Goal: Information Seeking & Learning: Learn about a topic

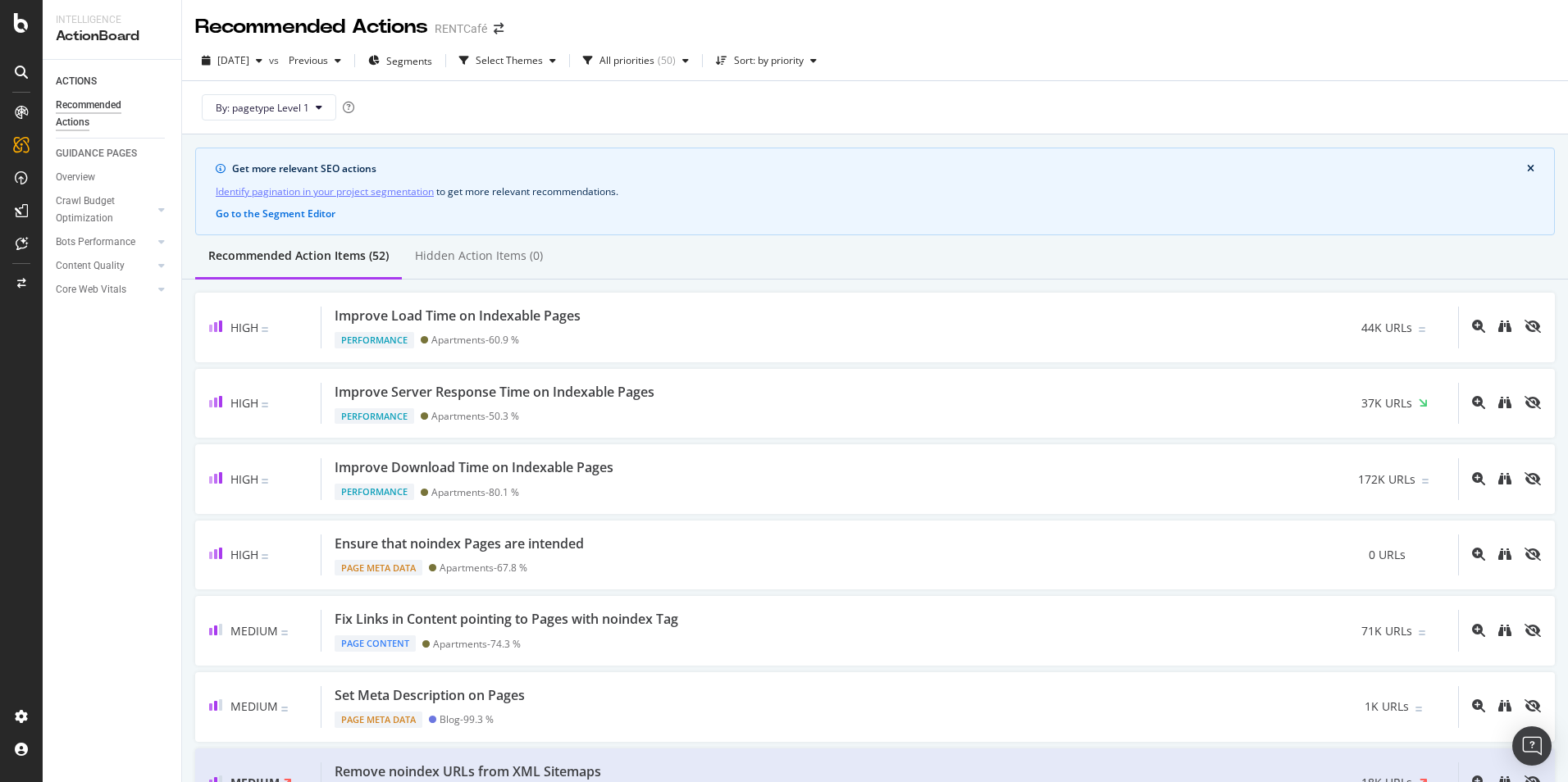
scroll to position [1886, 0]
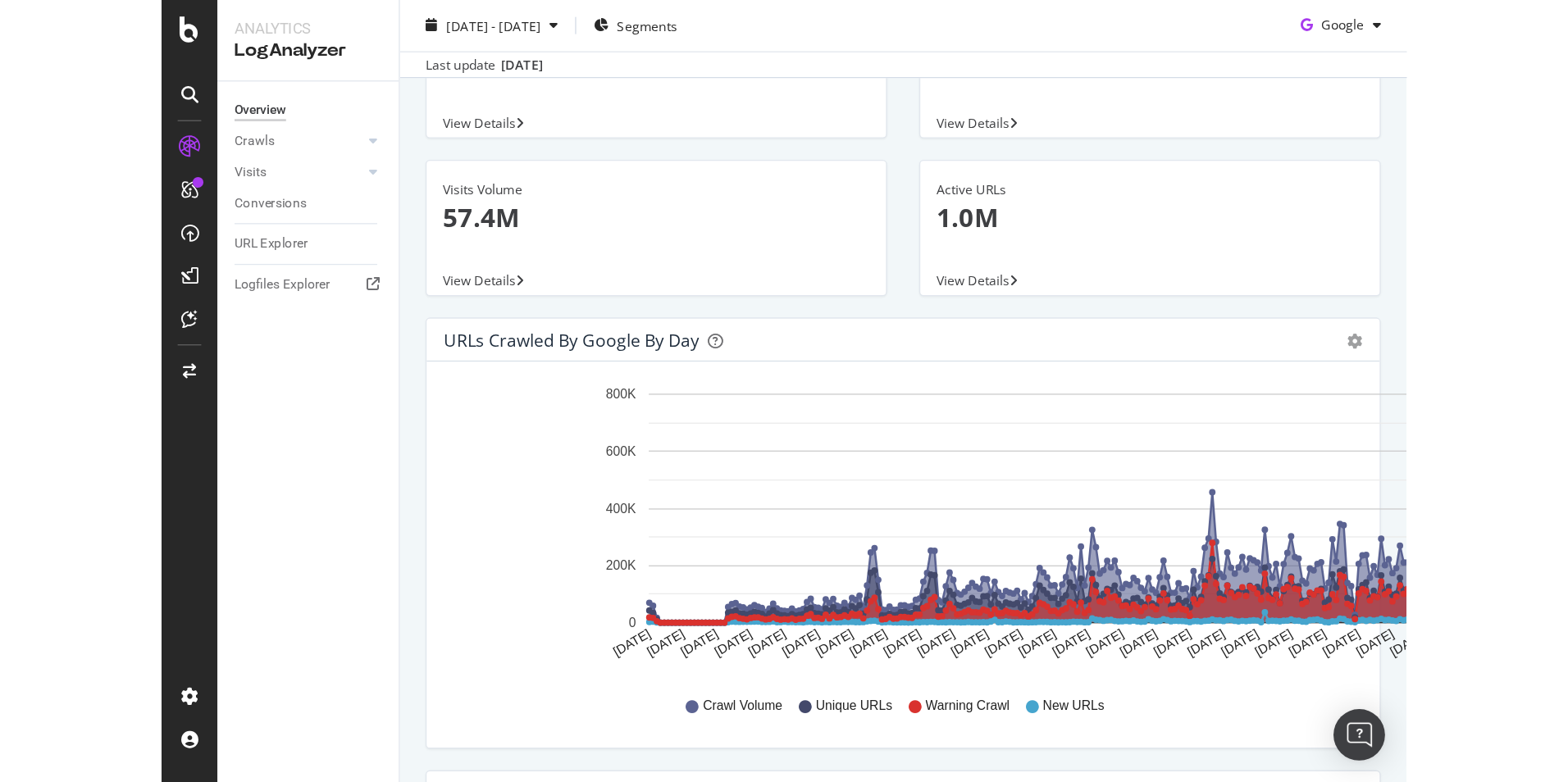
scroll to position [150, 0]
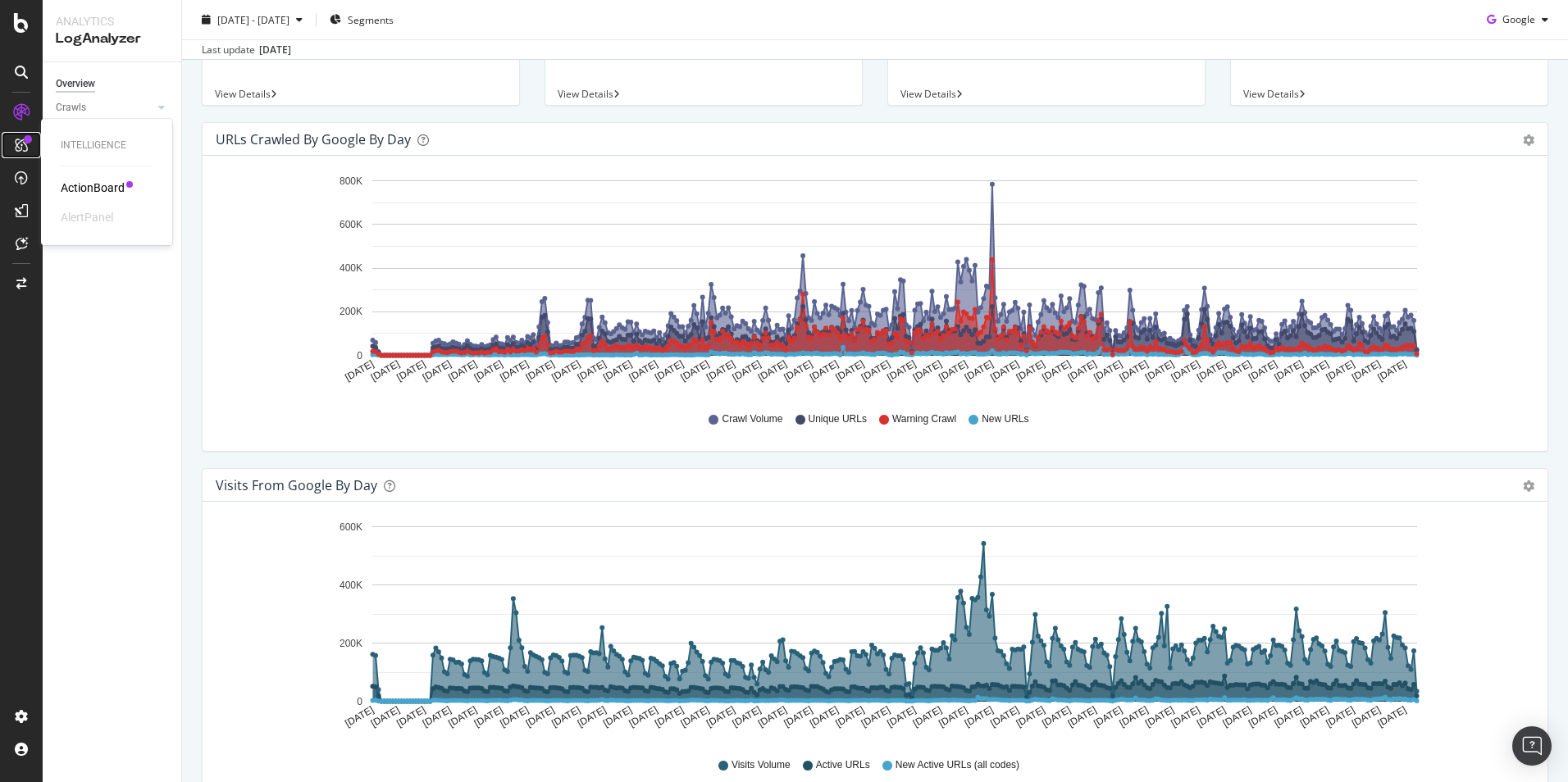
click at [18, 147] on icon at bounding box center [21, 145] width 13 height 13
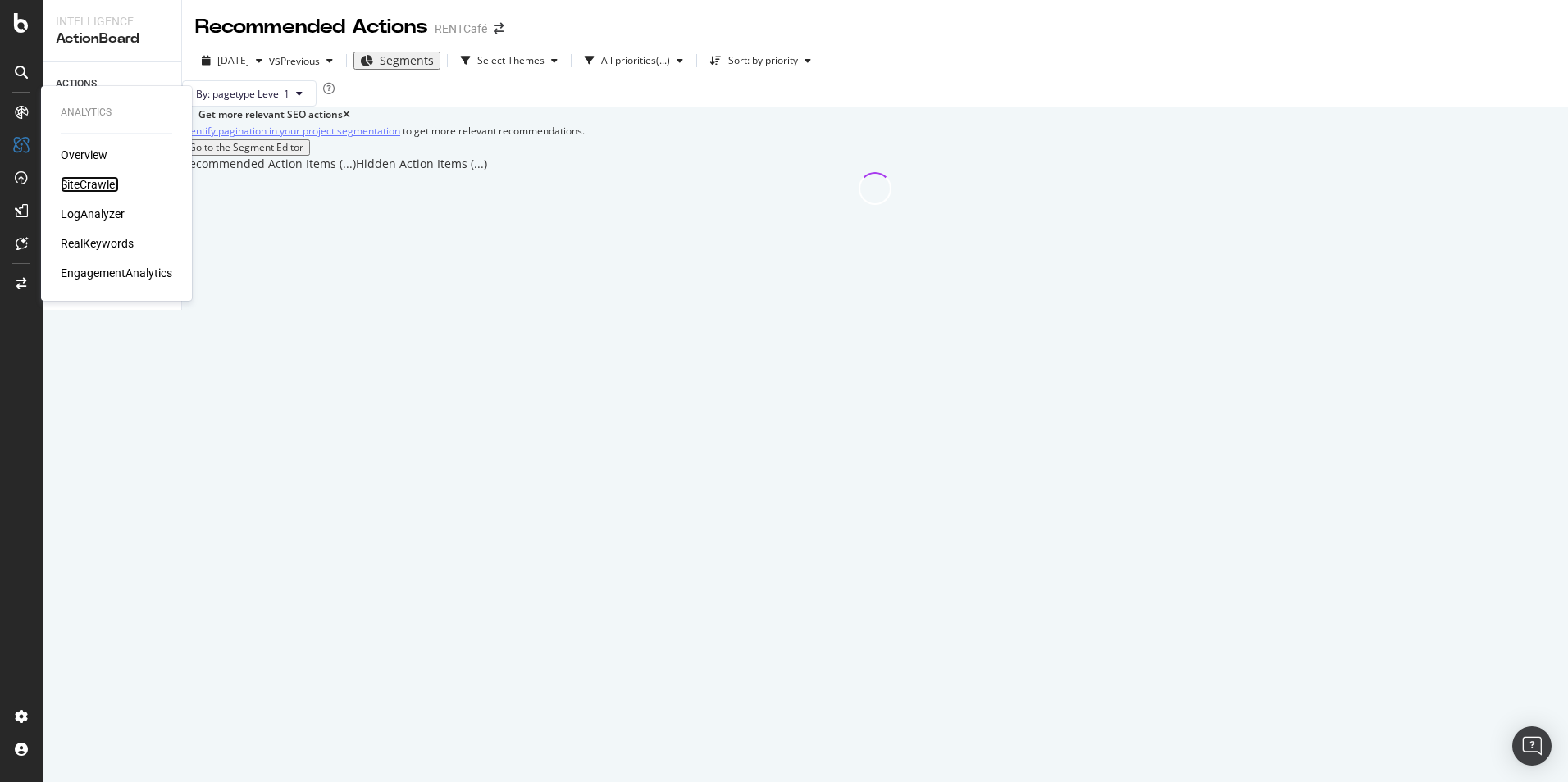
click at [93, 182] on div "SiteCrawler" at bounding box center [90, 185] width 58 height 16
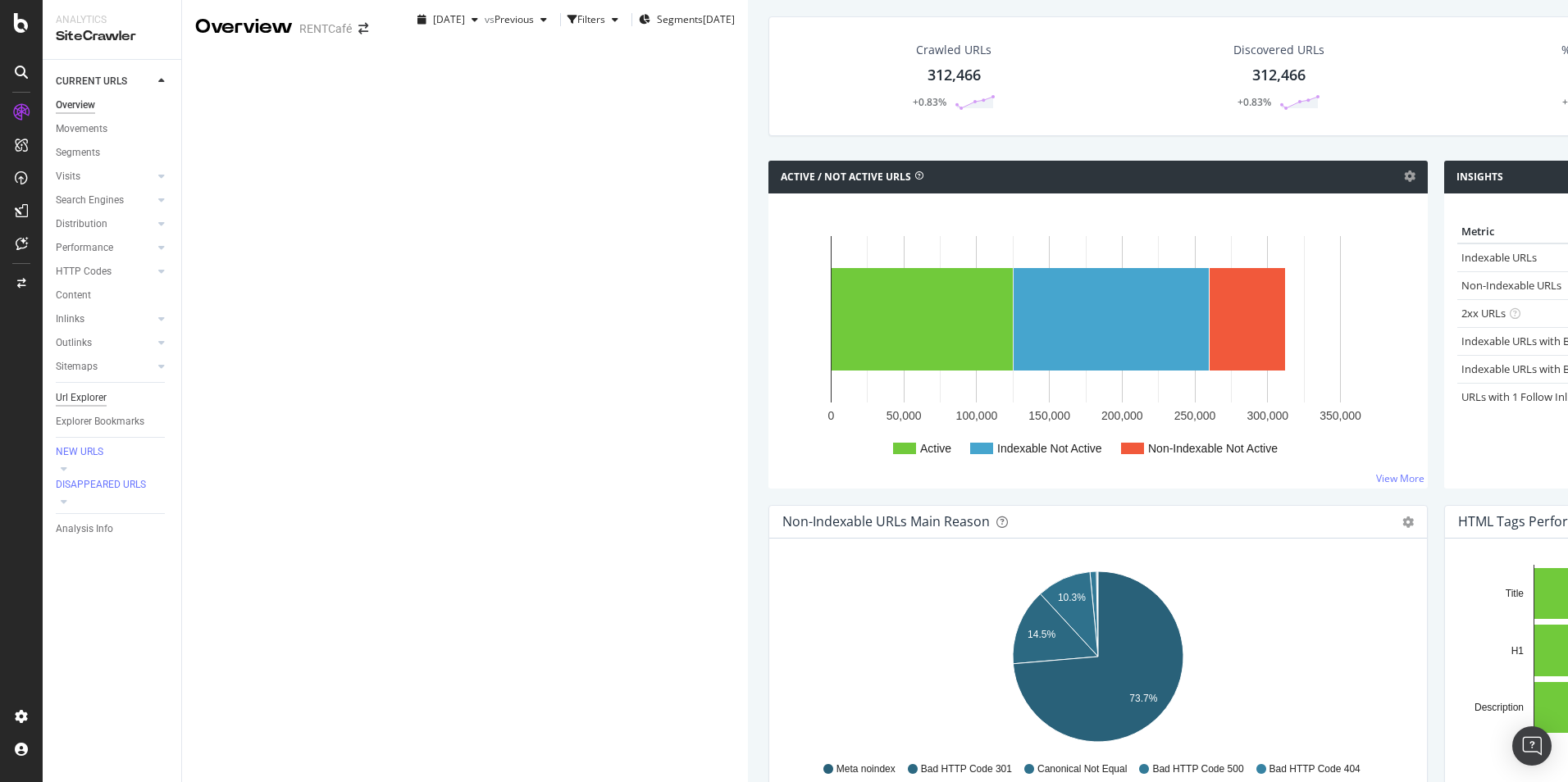
click at [97, 395] on div "Url Explorer" at bounding box center [82, 398] width 51 height 17
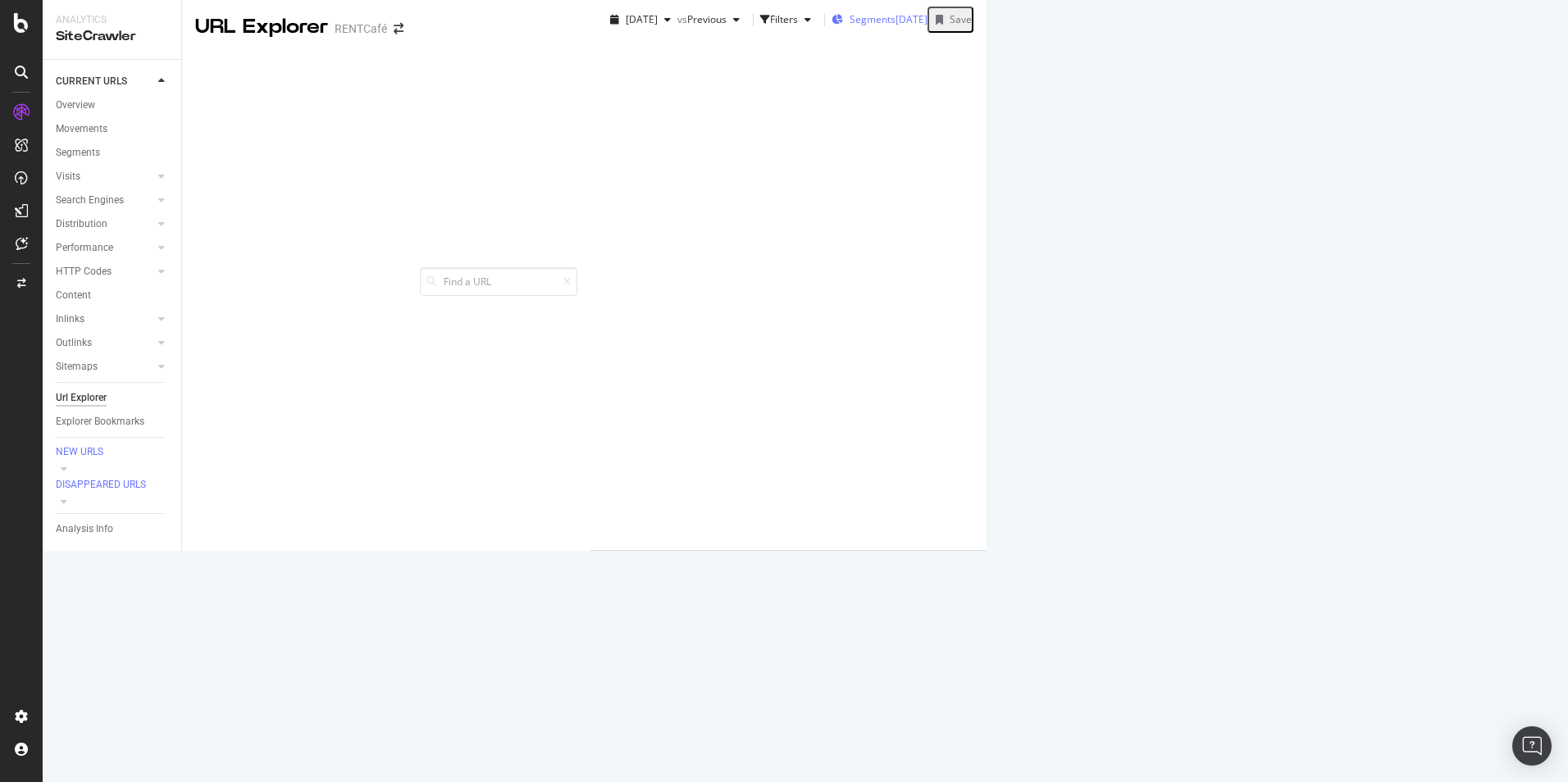
click at [832, 32] on div "Segments [DATE]" at bounding box center [880, 19] width 96 height 24
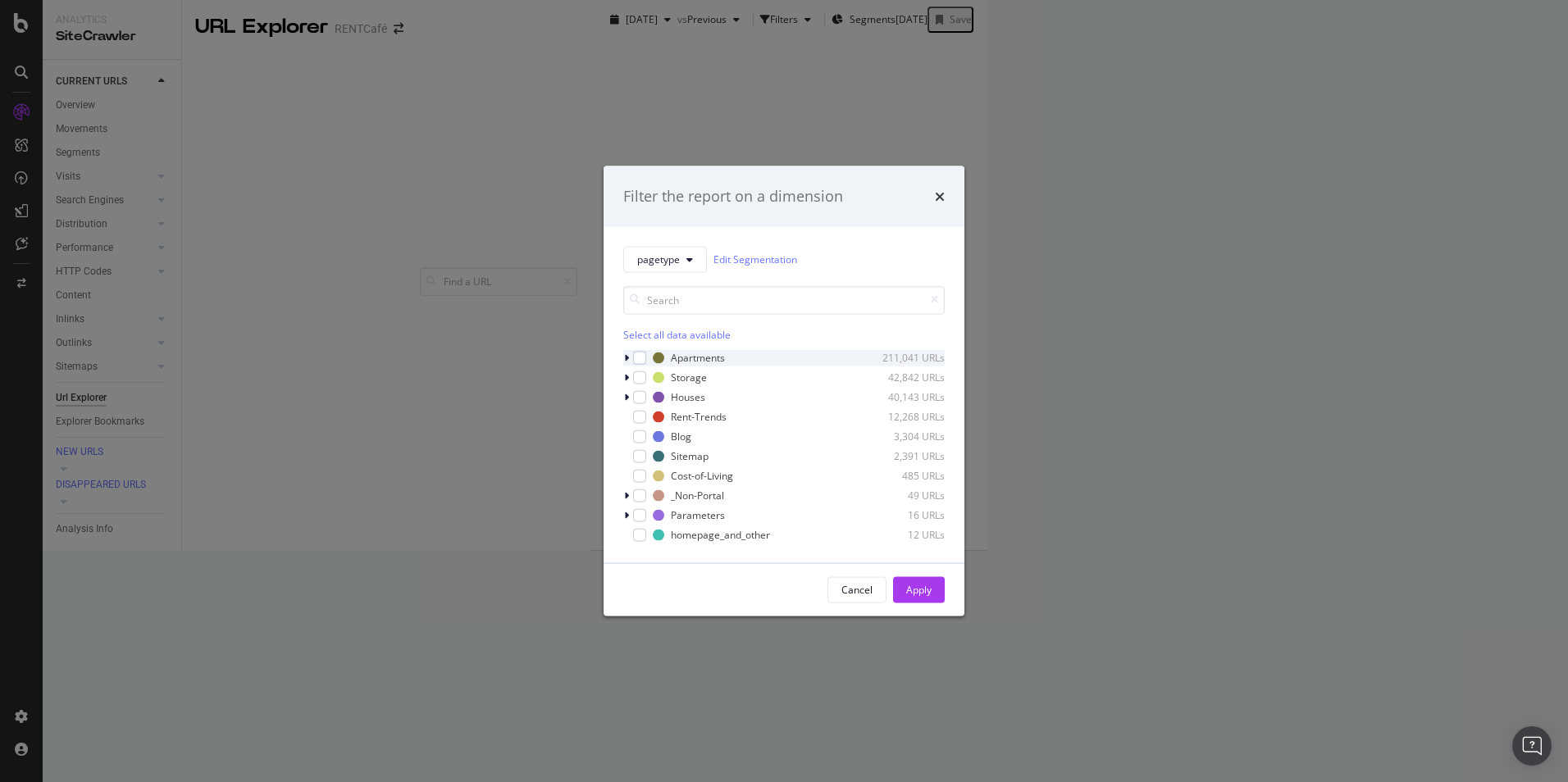
click at [625, 360] on icon "modal" at bounding box center [626, 357] width 5 height 10
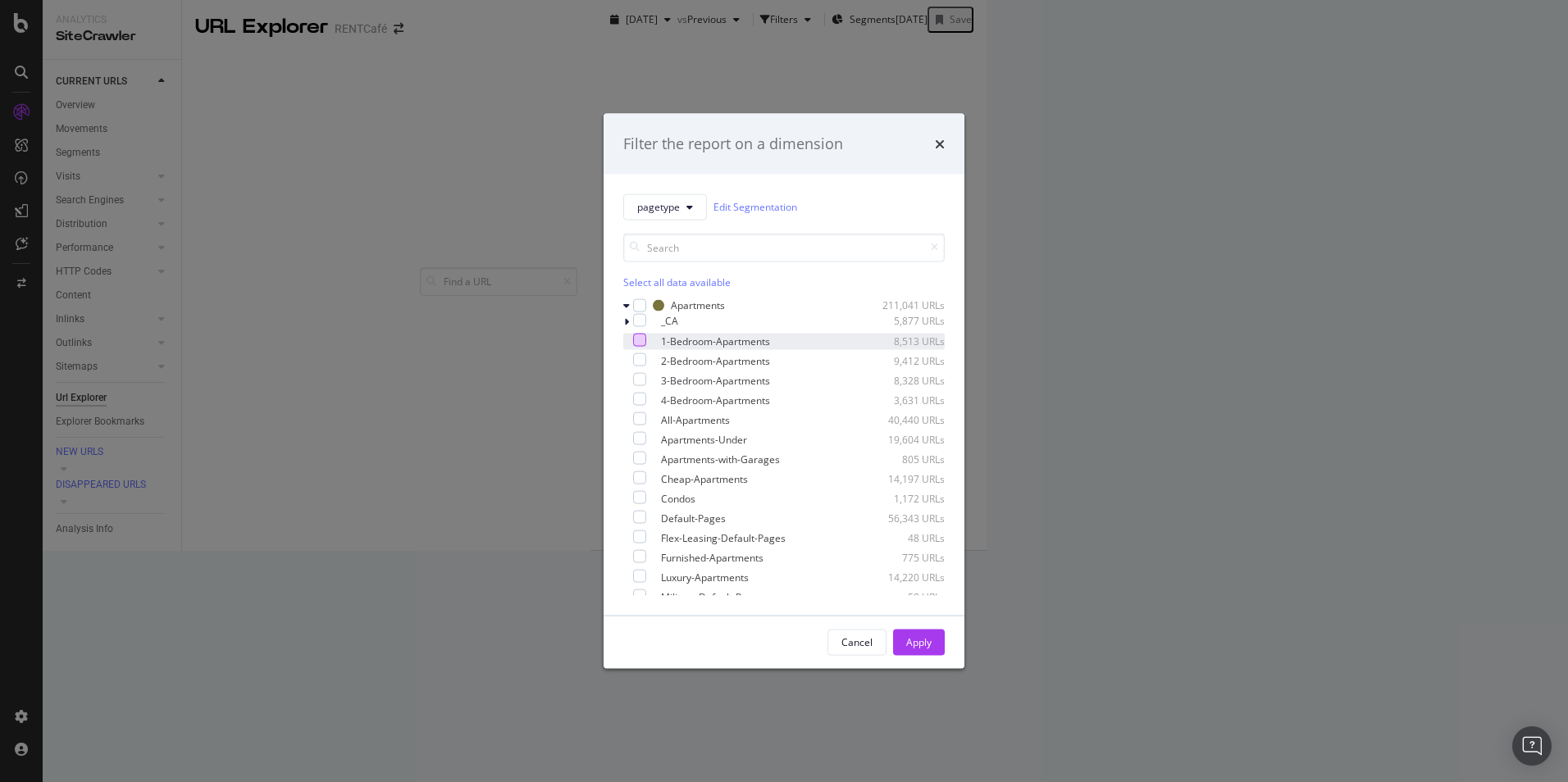
click at [646, 340] on div "modal" at bounding box center [640, 339] width 13 height 13
click at [646, 358] on div "modal" at bounding box center [640, 359] width 13 height 13
click at [646, 378] on div "modal" at bounding box center [640, 379] width 13 height 13
click at [646, 398] on div "modal" at bounding box center [640, 399] width 13 height 13
click at [644, 399] on icon "modal" at bounding box center [640, 398] width 7 height 8
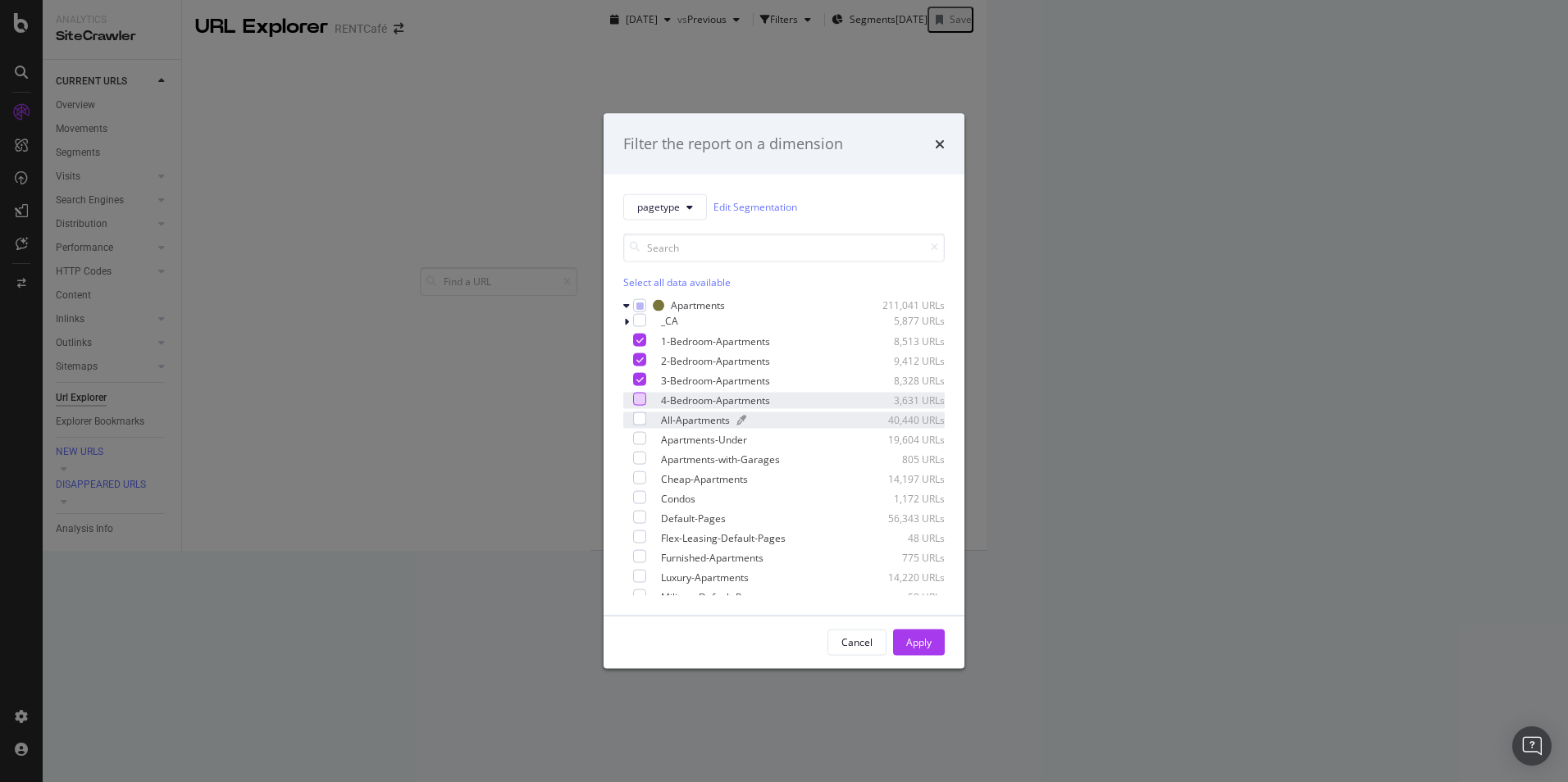
click at [654, 420] on div "modal" at bounding box center [653, 420] width 2 height 2
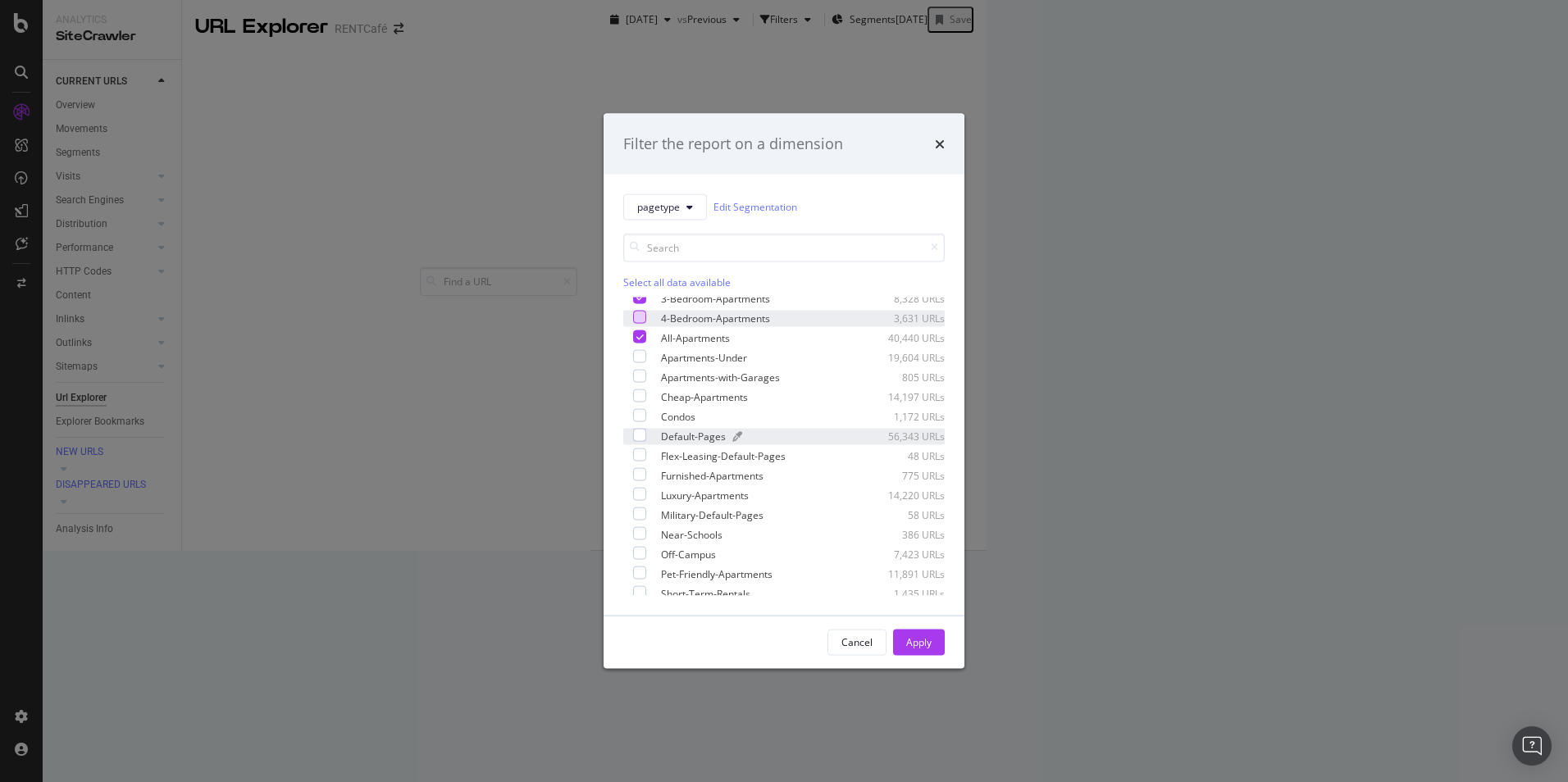
scroll to position [164, 0]
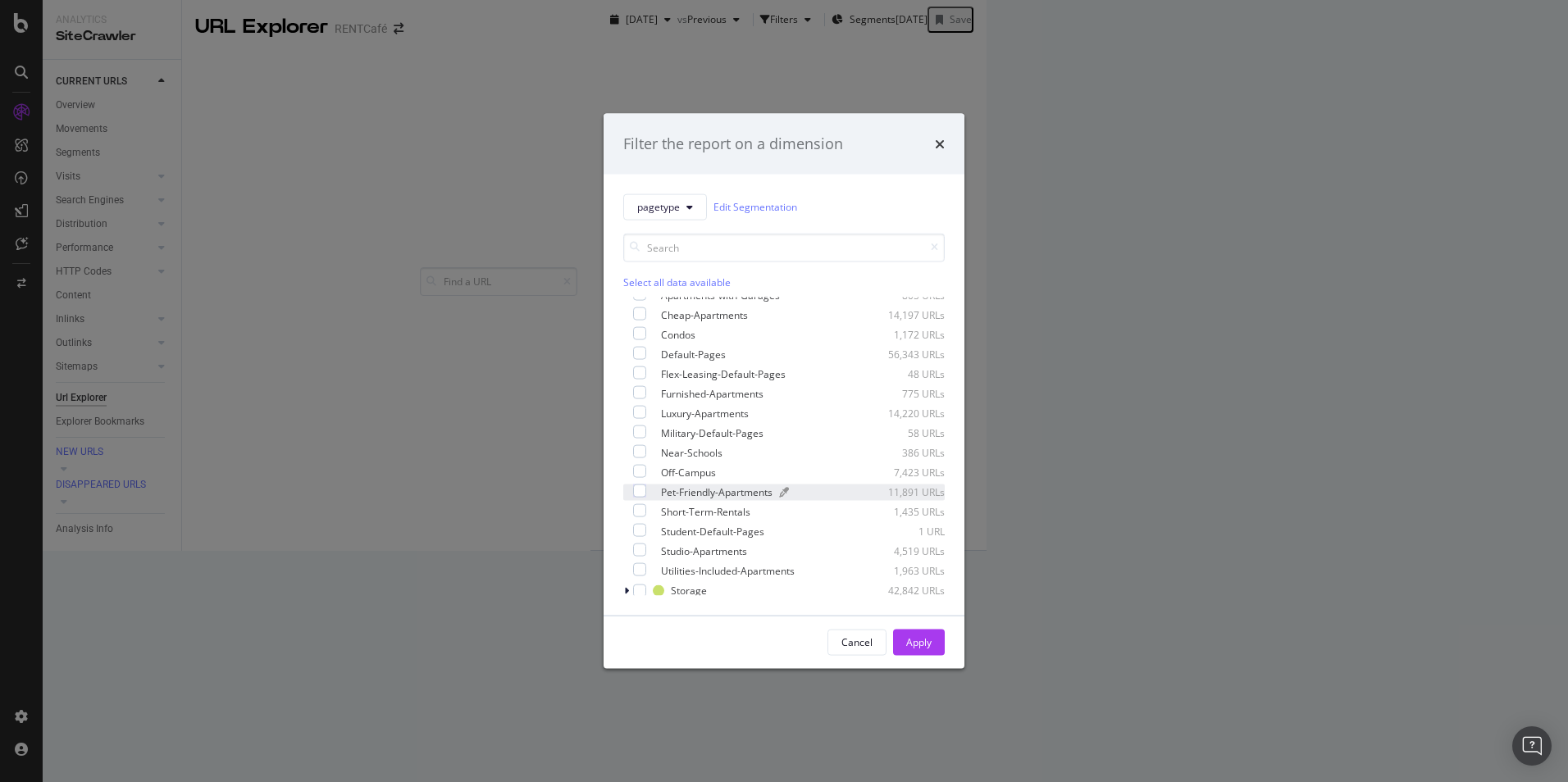
click at [720, 494] on div "Pet-Friendly-Apartments" at bounding box center [716, 492] width 111 height 14
click at [727, 408] on div "Luxury-Apartments" at bounding box center [704, 413] width 88 height 14
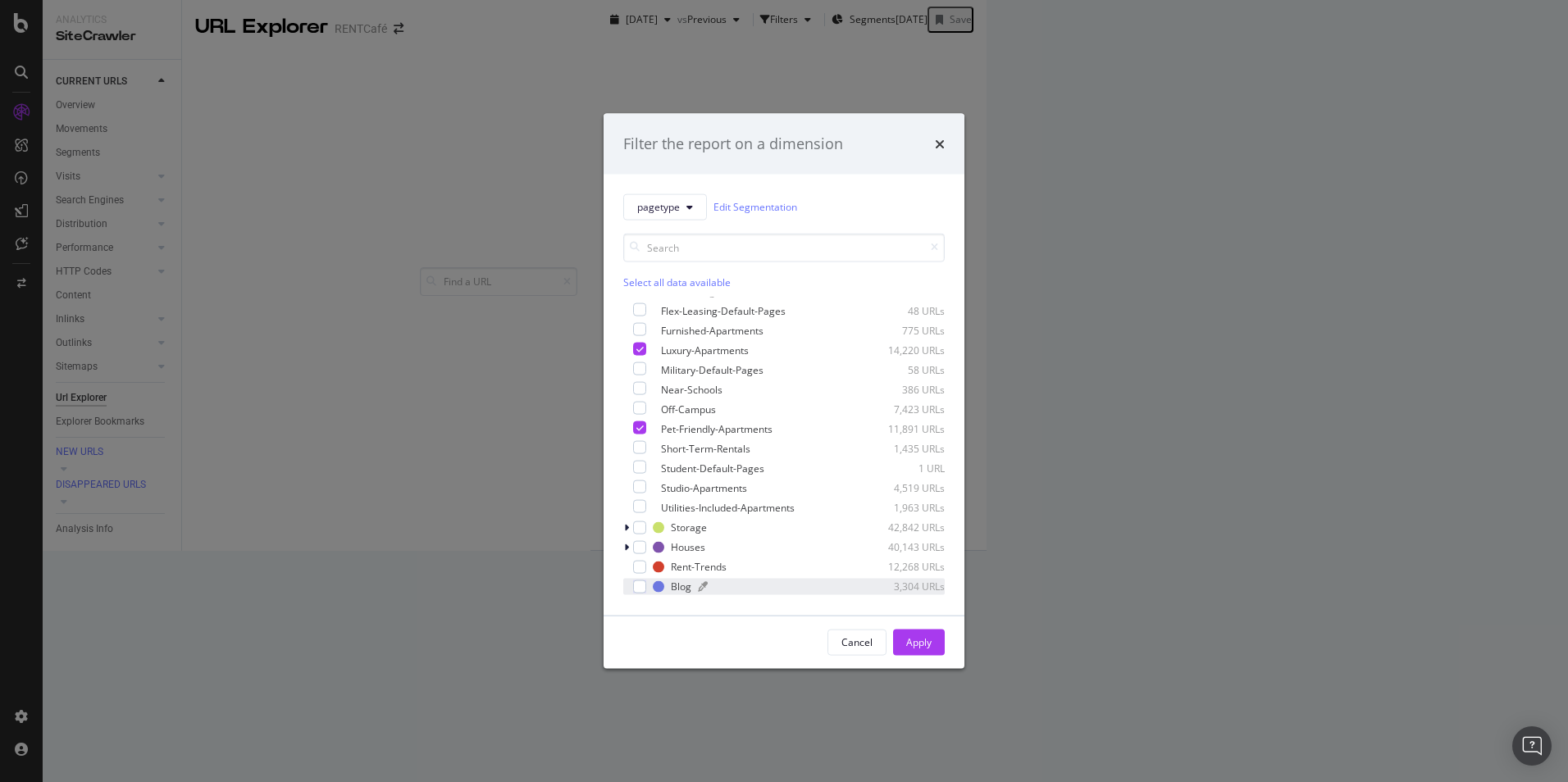
scroll to position [246, 0]
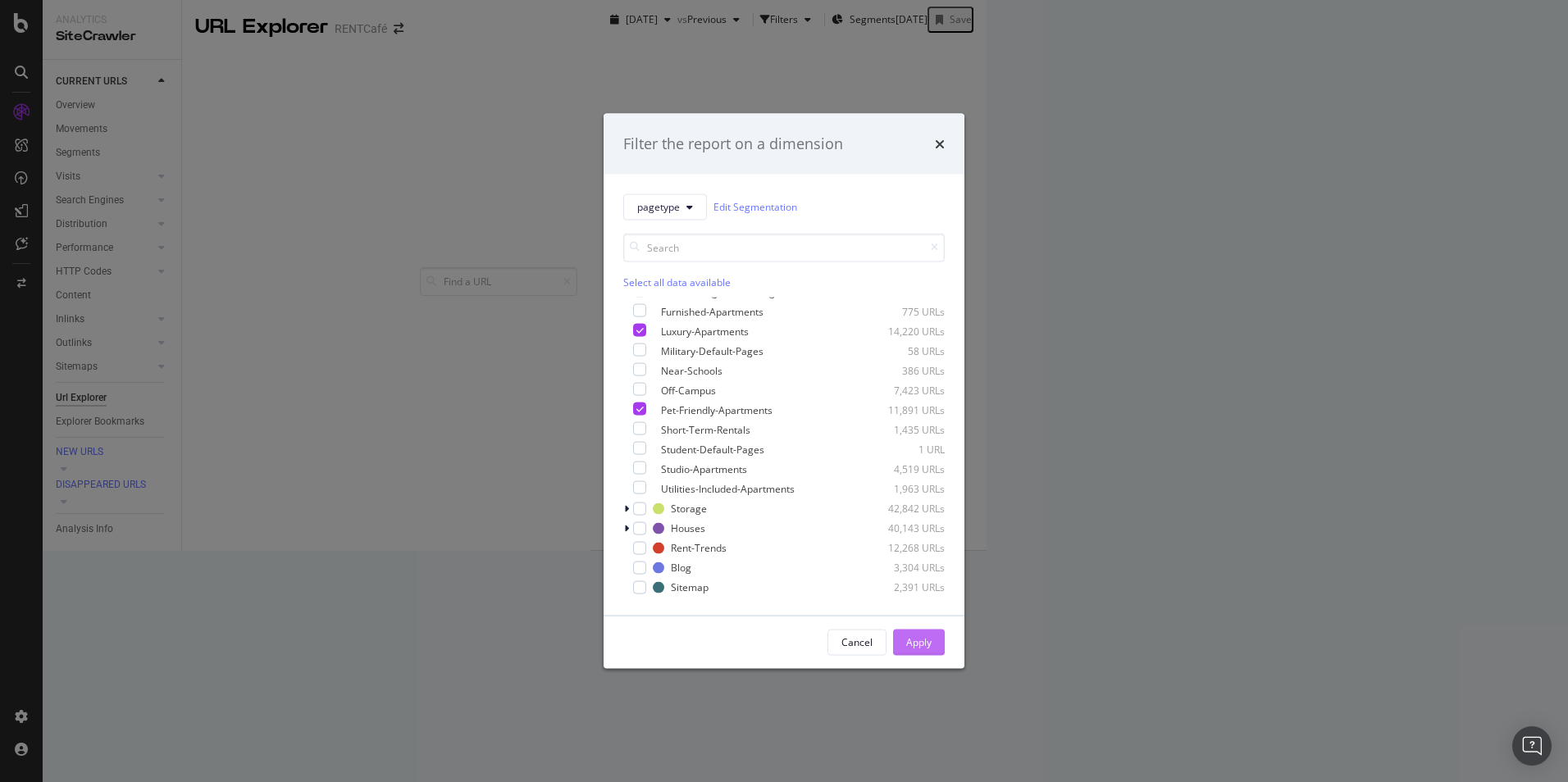
click at [918, 636] on div "Apply" at bounding box center [919, 642] width 25 height 14
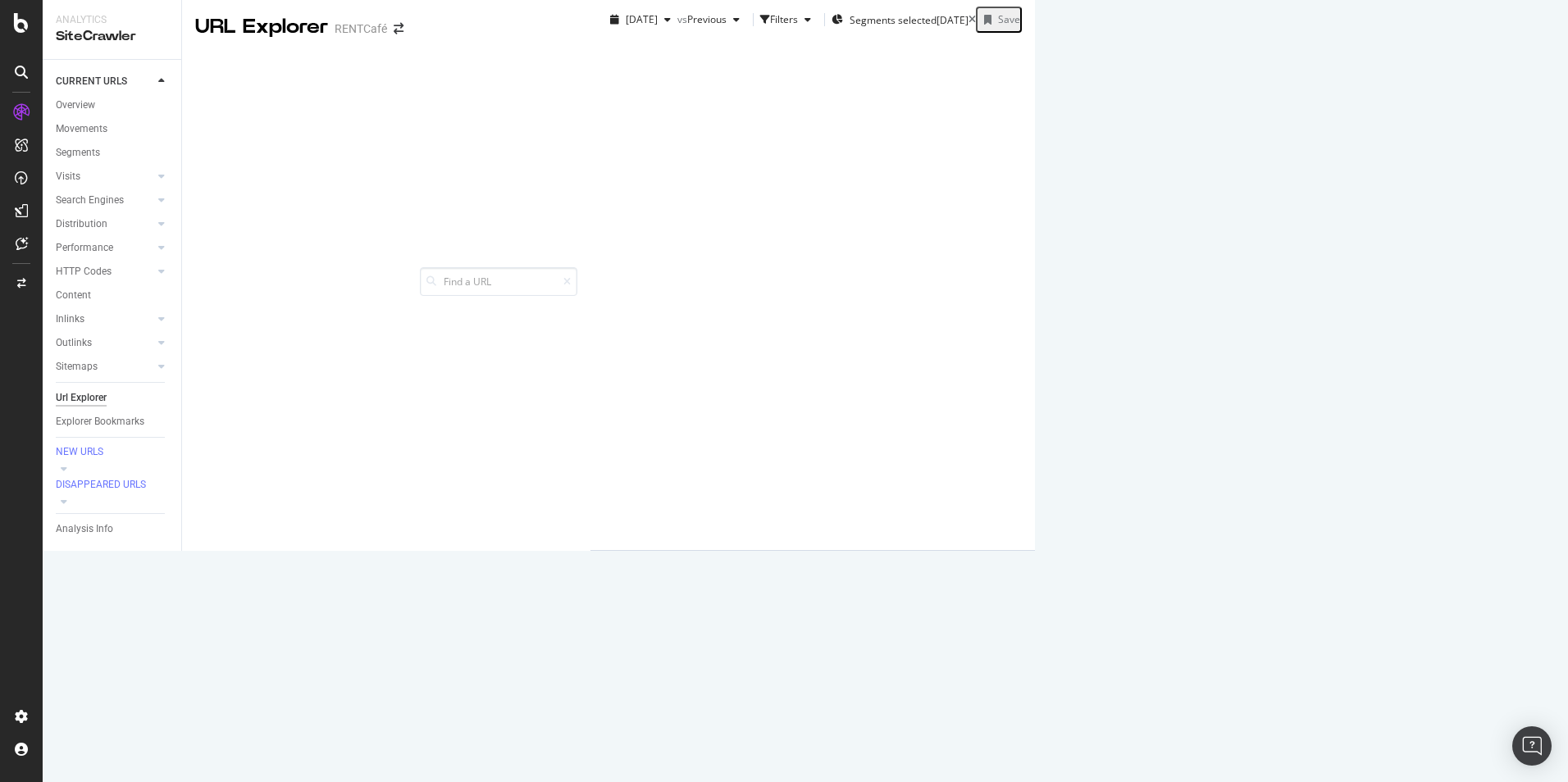
click at [1370, 348] on div "Create alert Manage Columns Export as CSV" at bounding box center [1302, 303] width 306 height 129
click at [1339, 310] on div "Manage Columns" at bounding box center [1298, 303] width 81 height 14
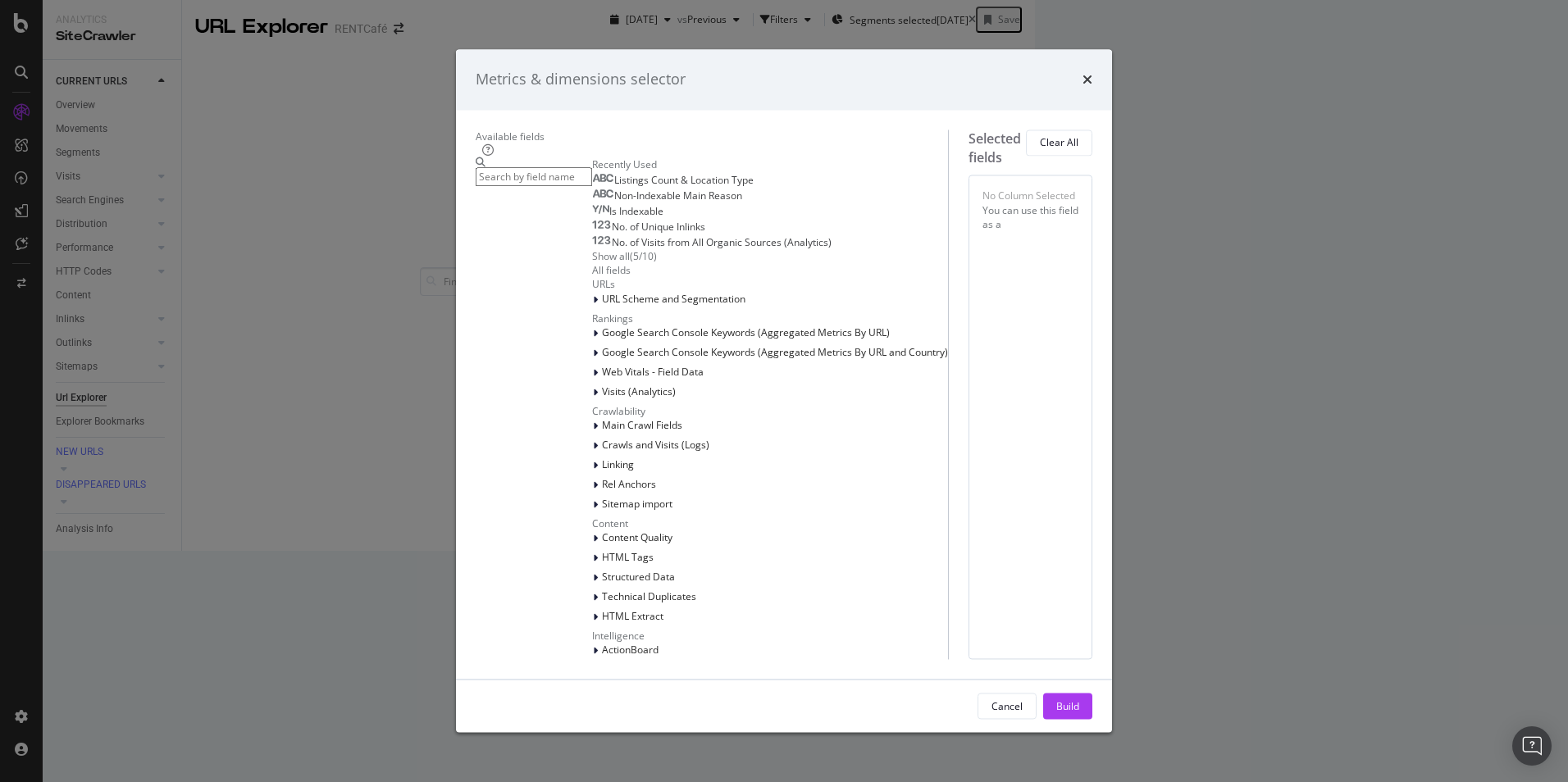
click at [592, 264] on div "Show all" at bounding box center [611, 256] width 38 height 14
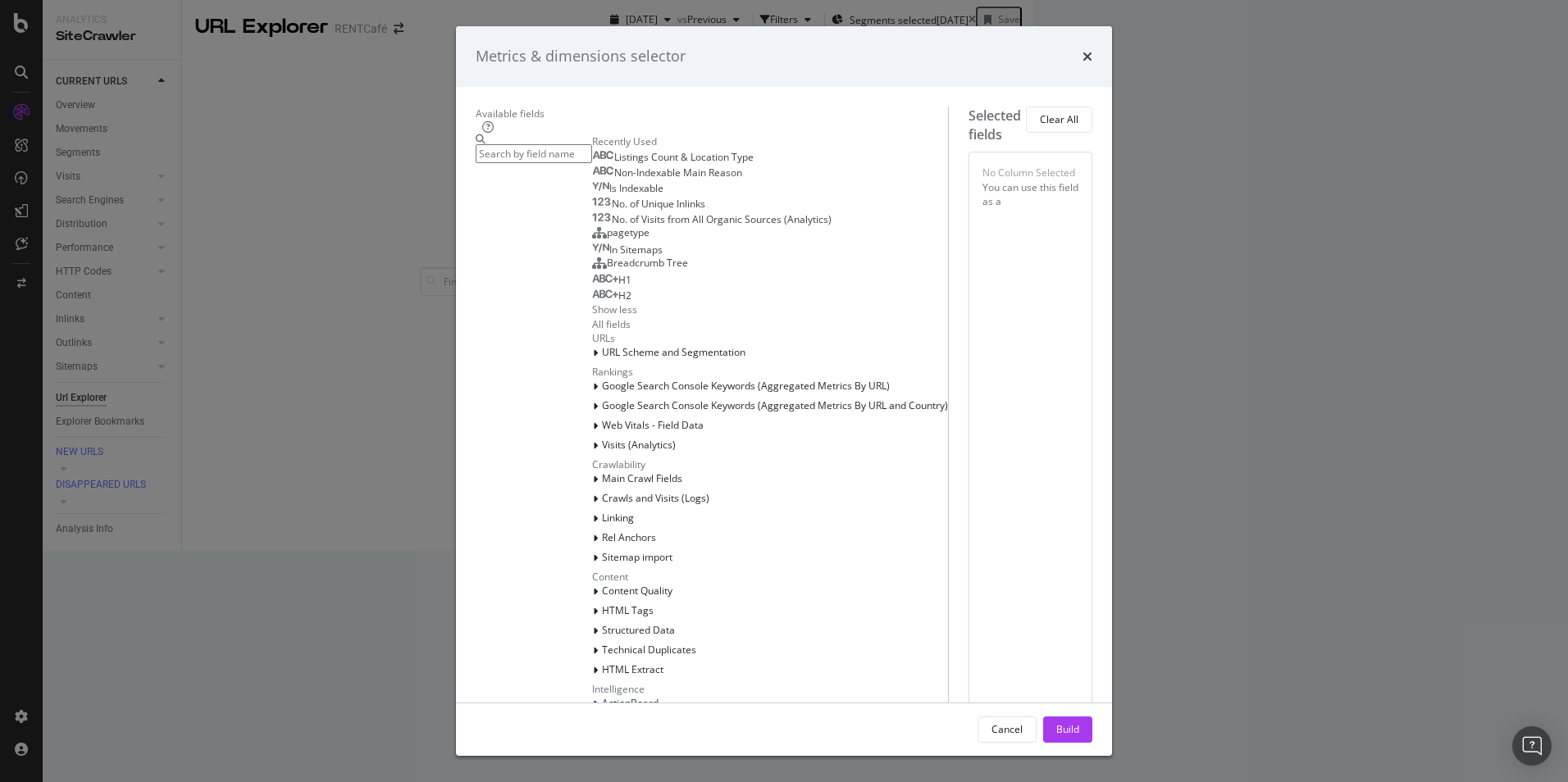
click at [544, 163] on input "modal" at bounding box center [534, 153] width 116 height 19
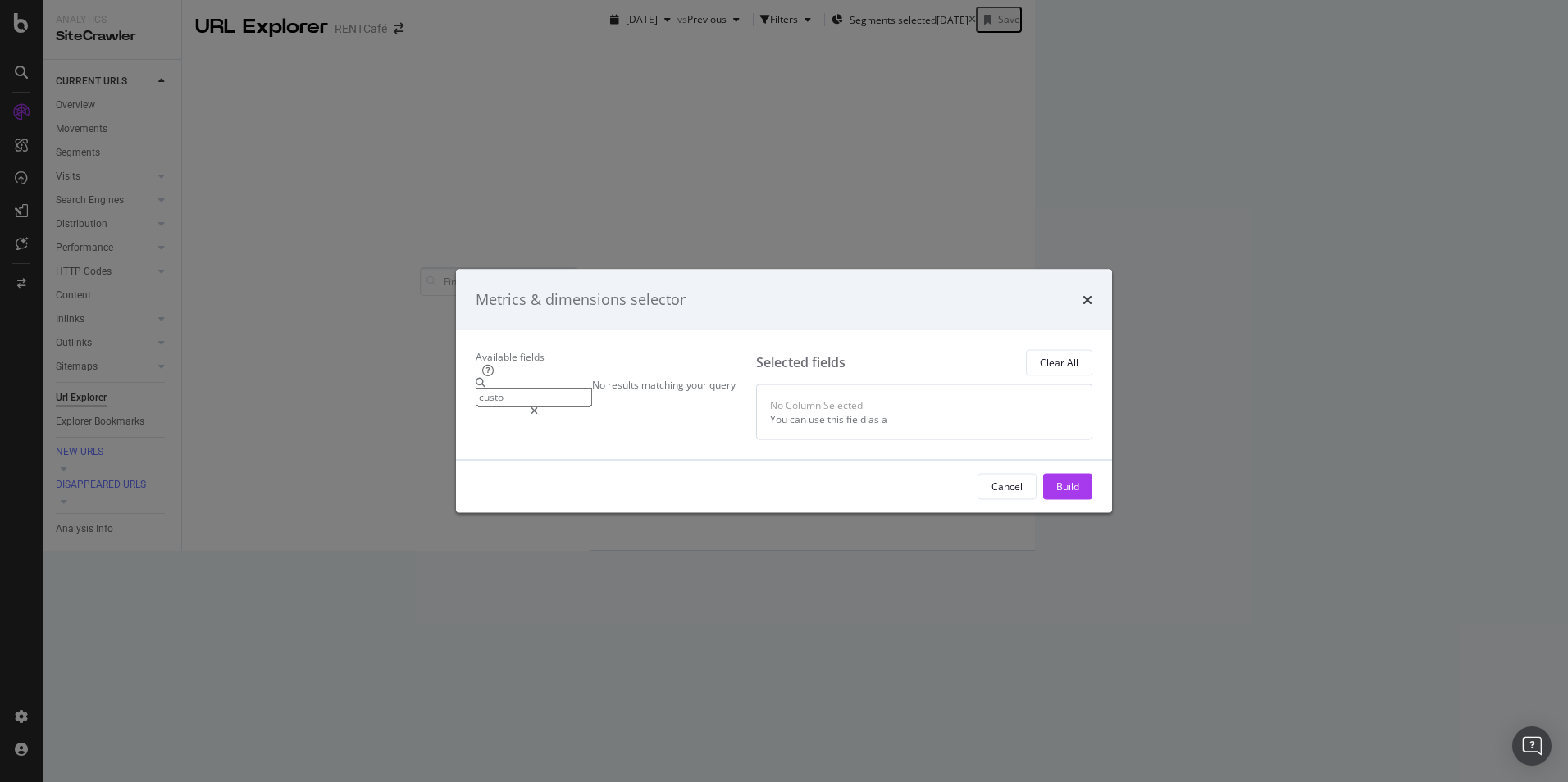
type input "custo"
click at [592, 407] on div "modal" at bounding box center [534, 411] width 116 height 10
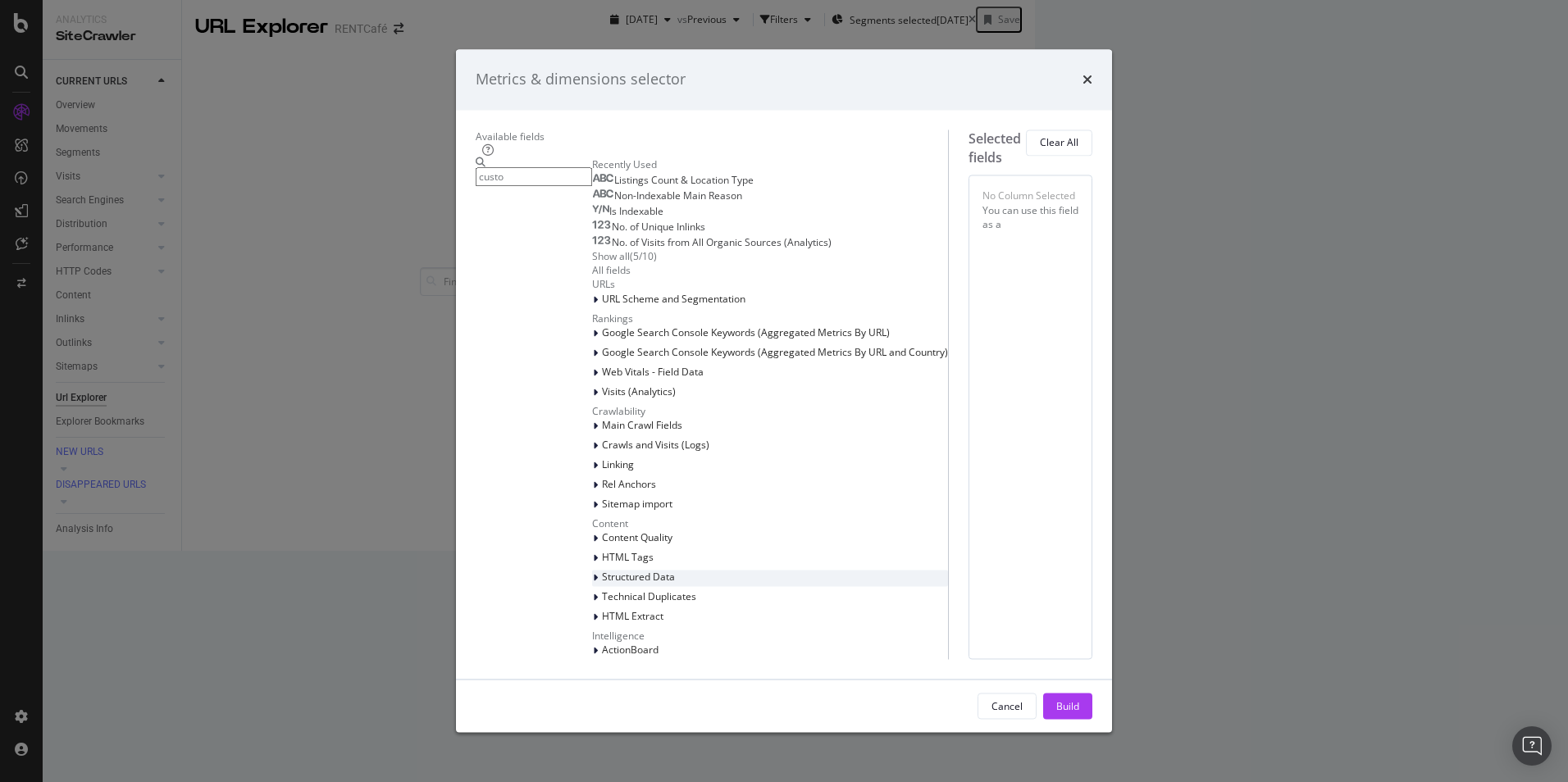
scroll to position [335, 0]
click at [602, 609] on span "HTML Extract" at bounding box center [633, 615] width 62 height 14
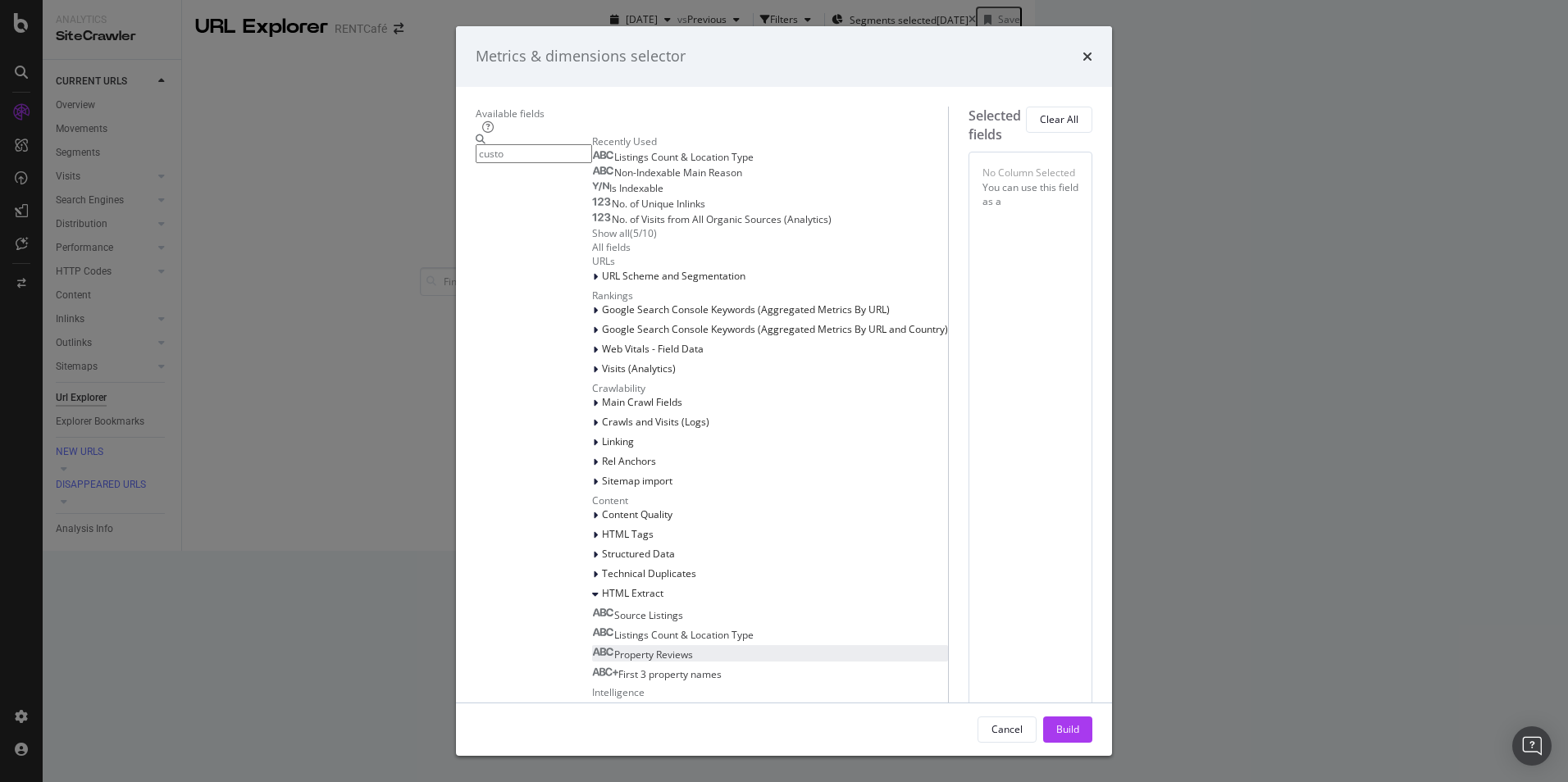
scroll to position [414, 0]
click at [618, 668] on span "First 3 property names" at bounding box center [670, 674] width 103 height 14
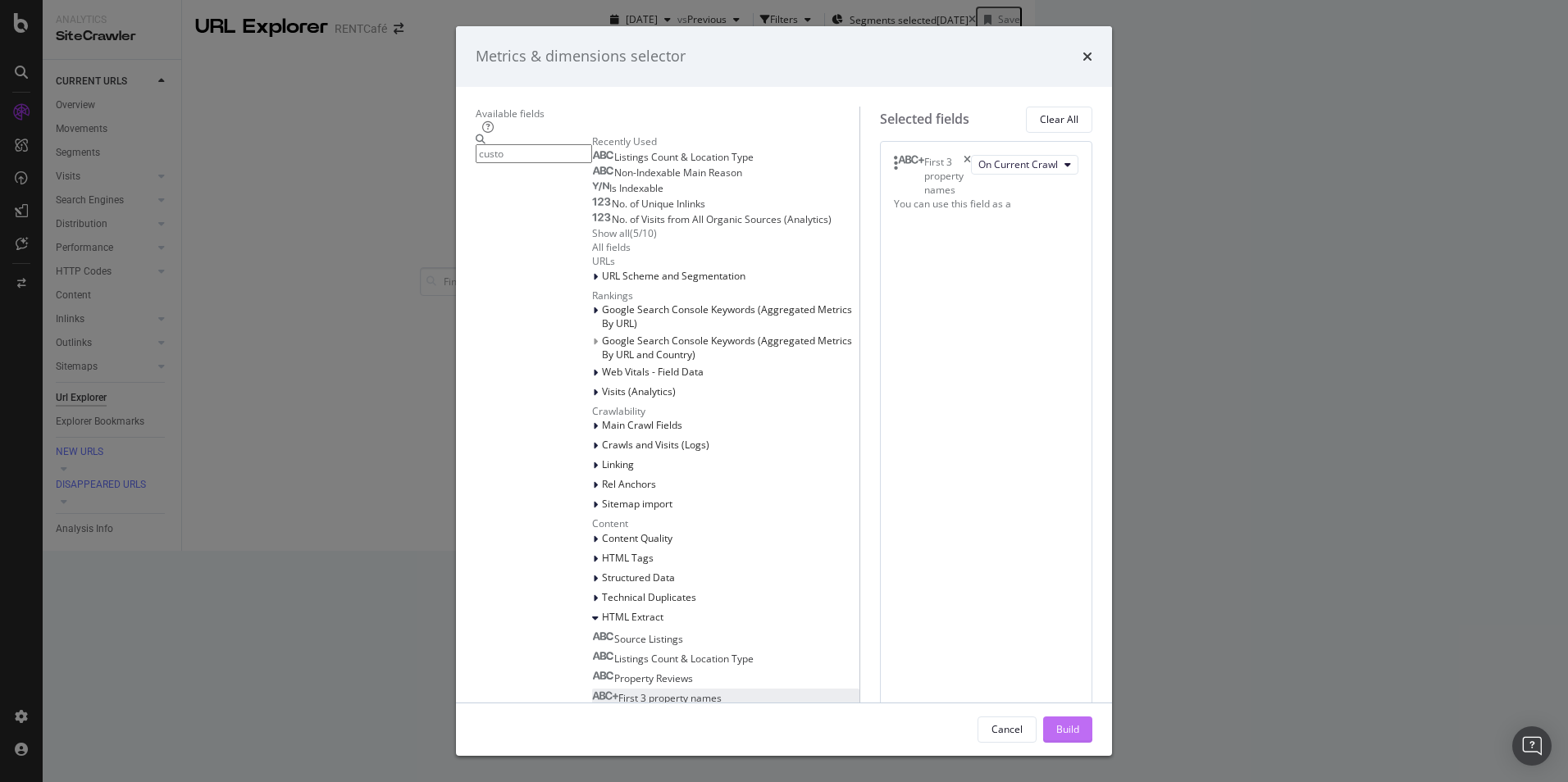
click at [1079, 722] on div "Build" at bounding box center [1068, 729] width 23 height 14
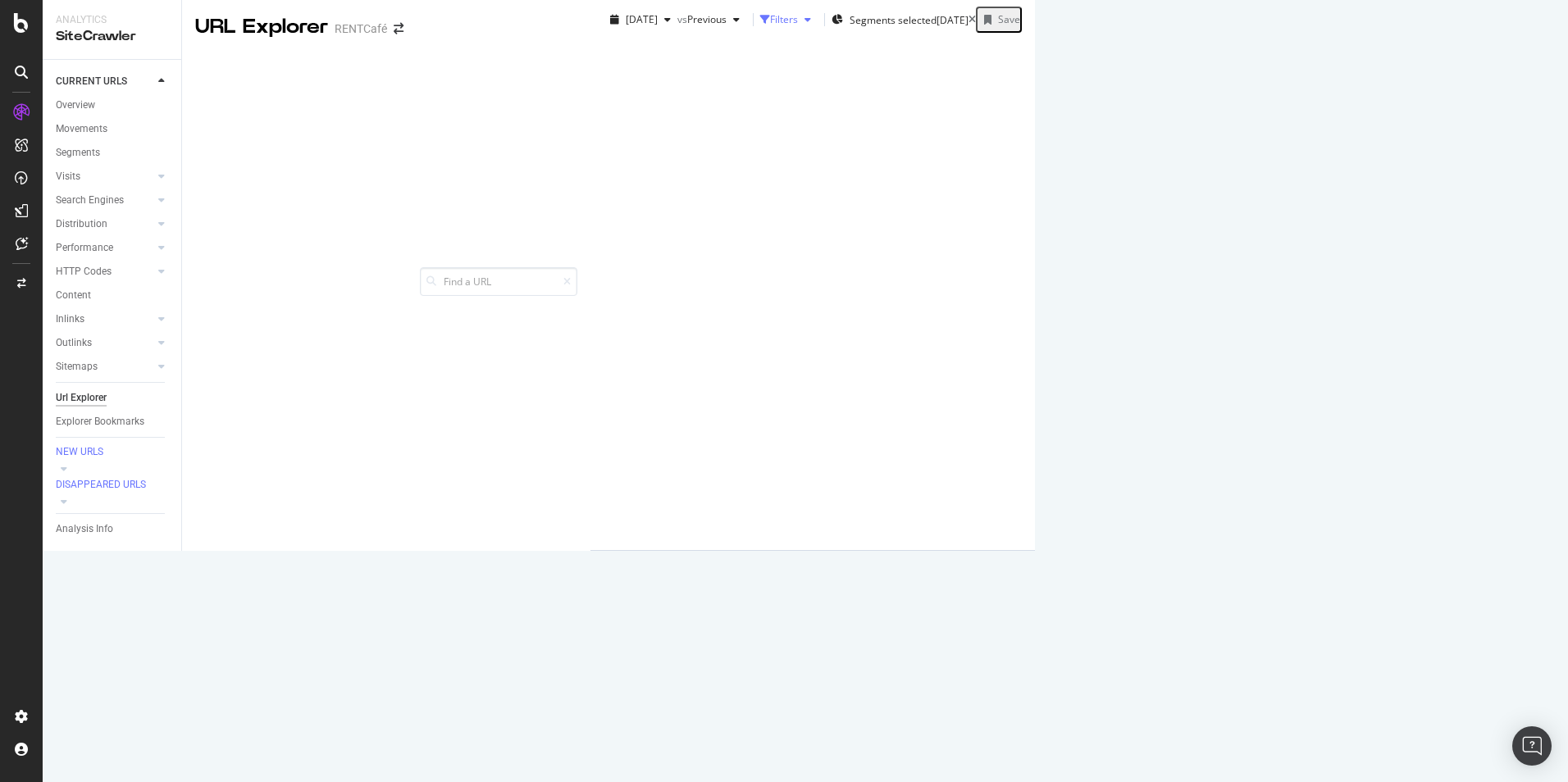
click at [770, 26] on div "Filters" at bounding box center [784, 19] width 28 height 14
click at [619, 56] on div "Add Filter" at bounding box center [641, 48] width 44 height 14
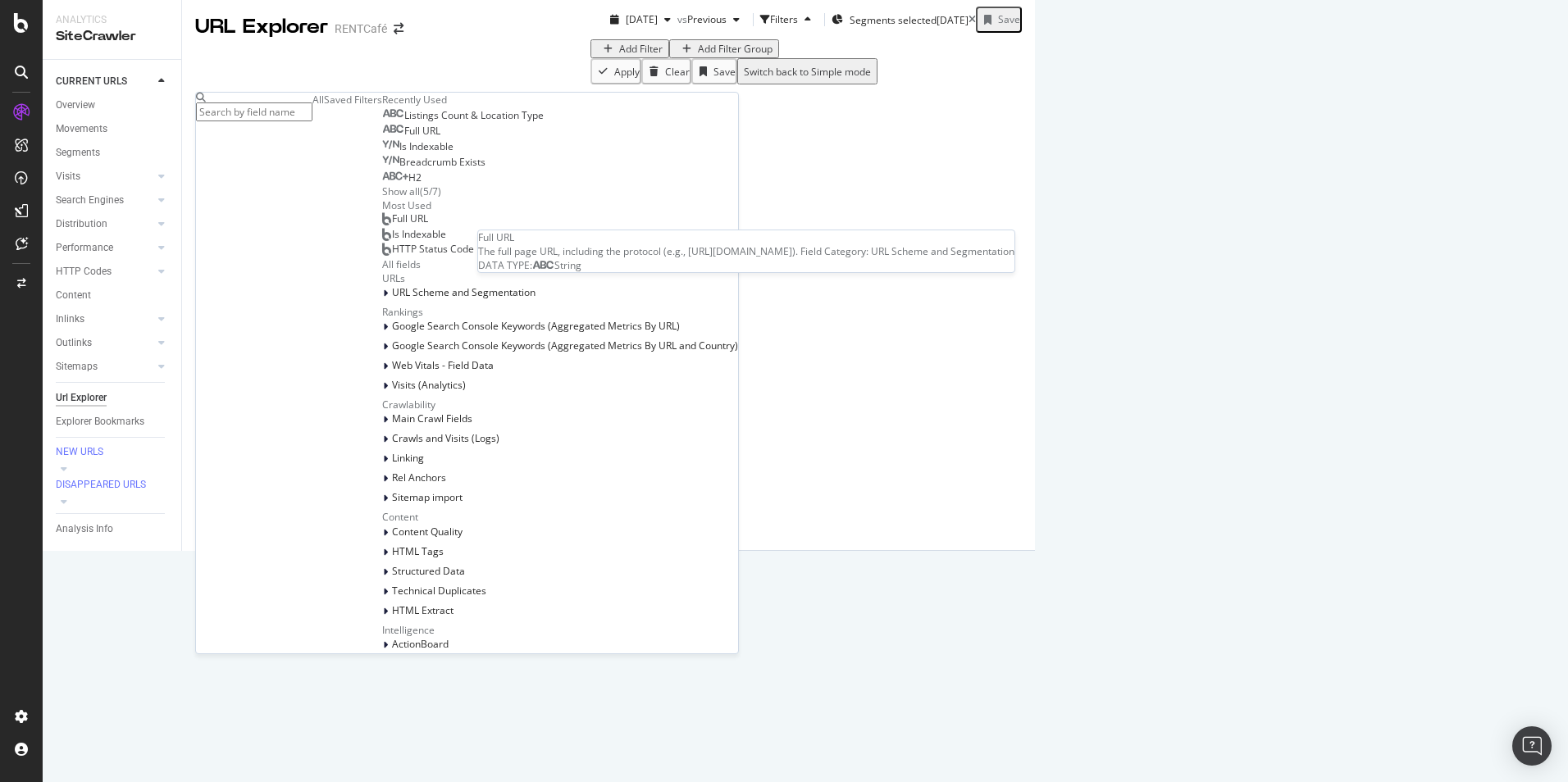
click at [404, 138] on span "Full URL" at bounding box center [422, 130] width 36 height 14
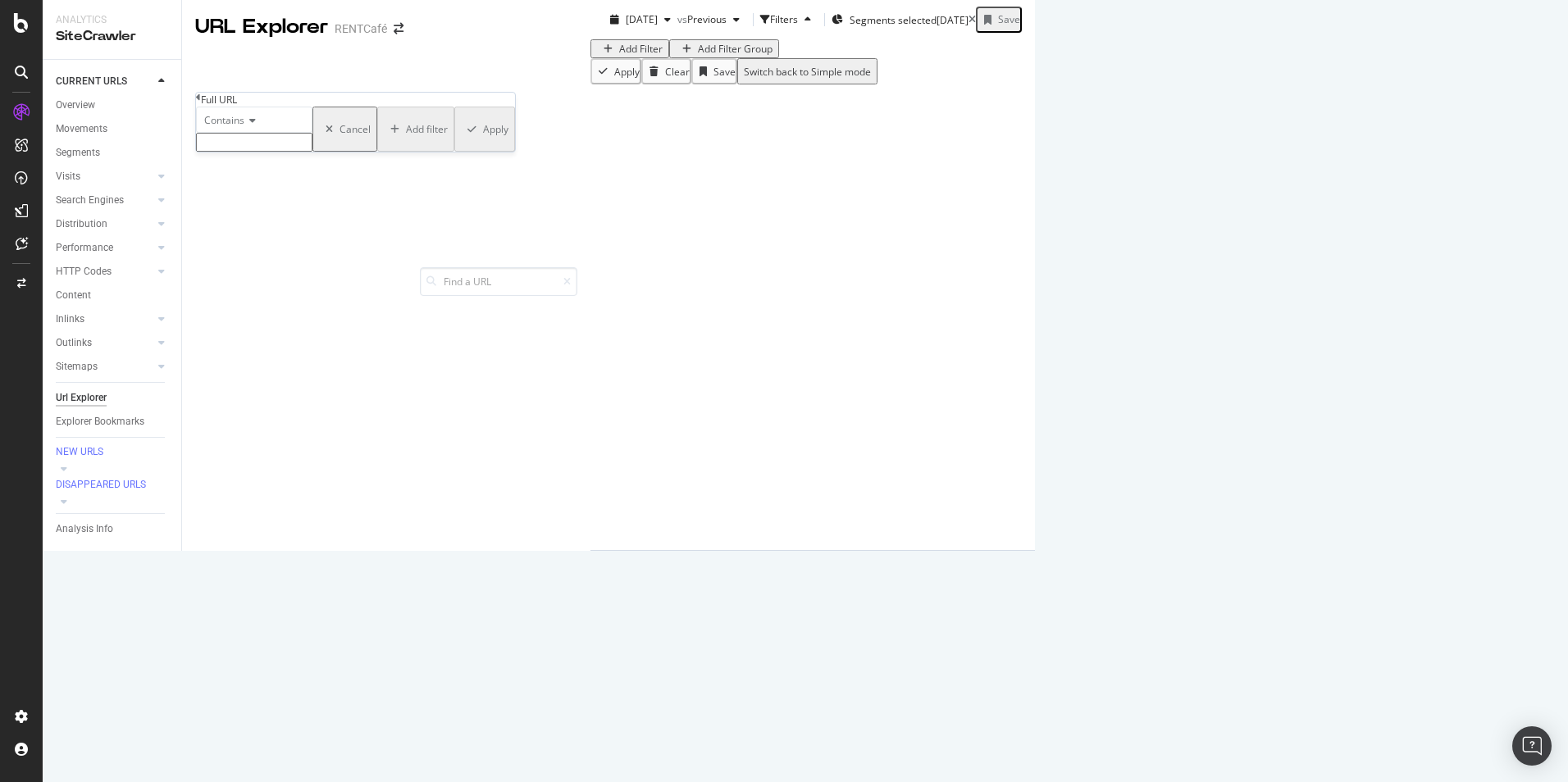
click at [272, 151] on input "text" at bounding box center [254, 142] width 116 height 19
click at [256, 125] on icon at bounding box center [250, 121] width 12 height 10
click at [245, 218] on span "Ends with" at bounding box center [223, 210] width 44 height 14
click at [277, 151] on input "text" at bounding box center [254, 142] width 116 height 19
type input "/[GEOGRAPHIC_DATA]/"
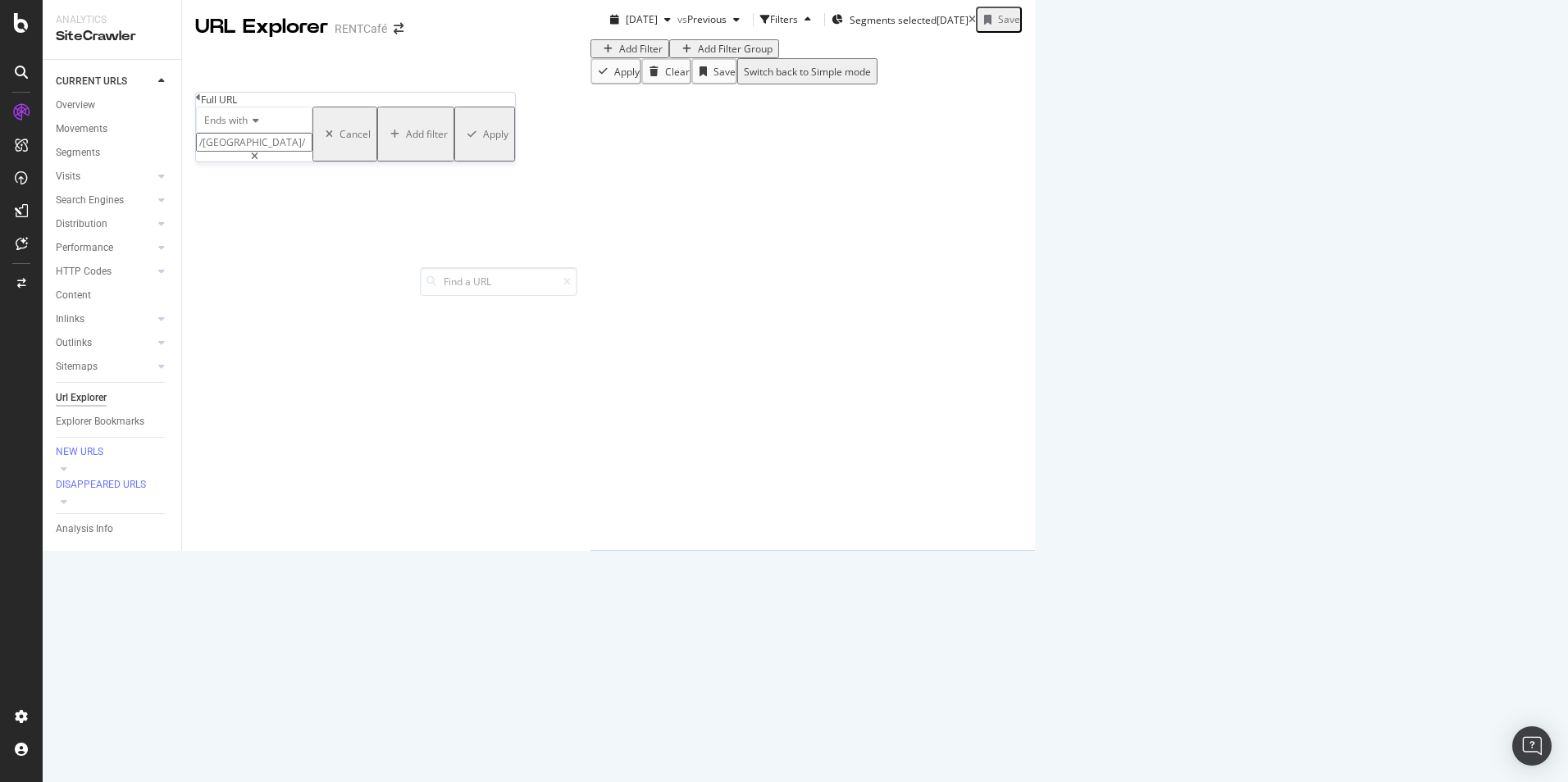
click at [483, 141] on div "Apply" at bounding box center [496, 133] width 25 height 14
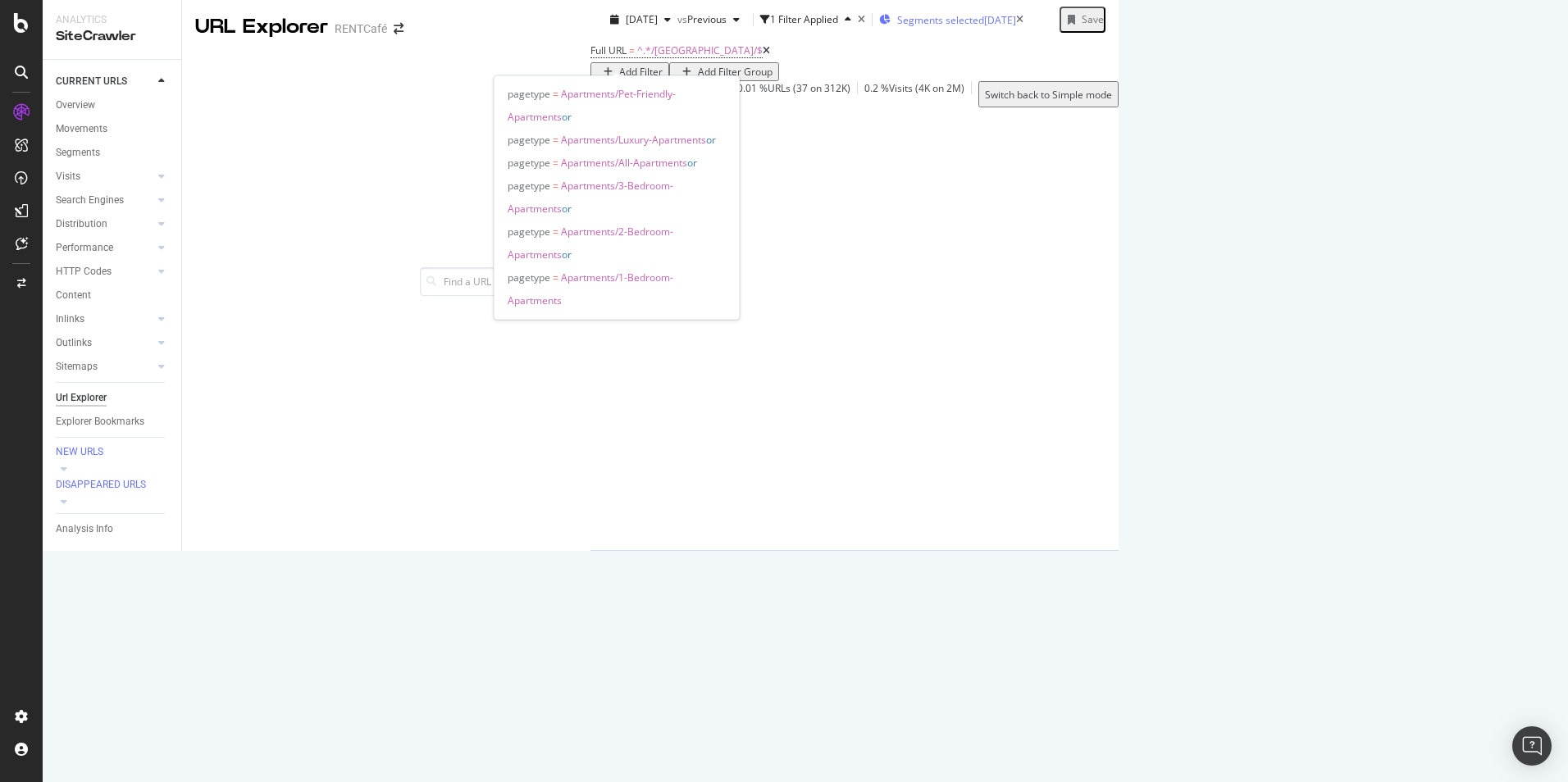
click at [897, 27] on span "Segments selected" at bounding box center [941, 19] width 87 height 14
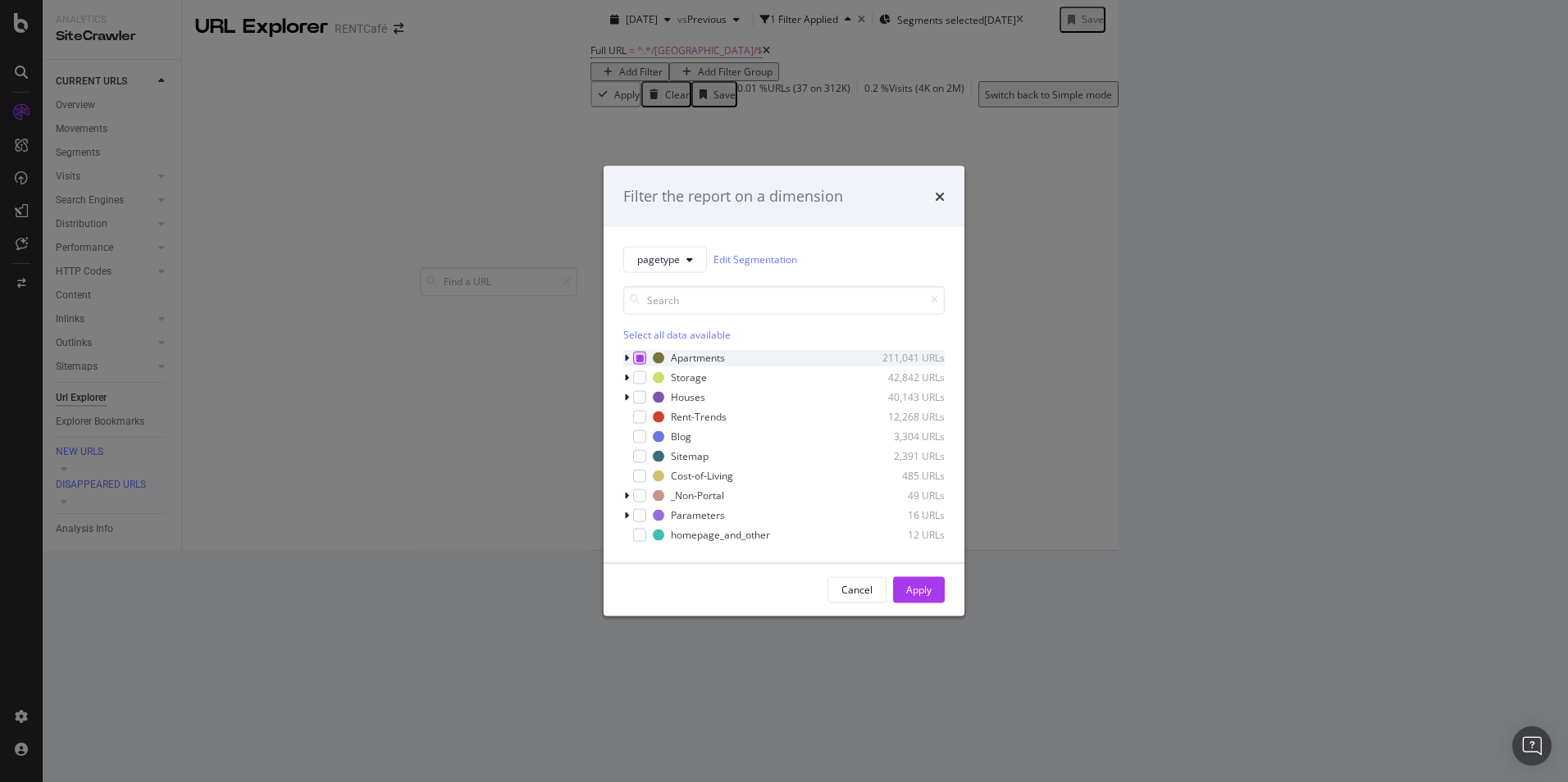
click at [636, 355] on icon "modal" at bounding box center [640, 357] width 7 height 8
click at [625, 358] on icon "modal" at bounding box center [626, 357] width 5 height 10
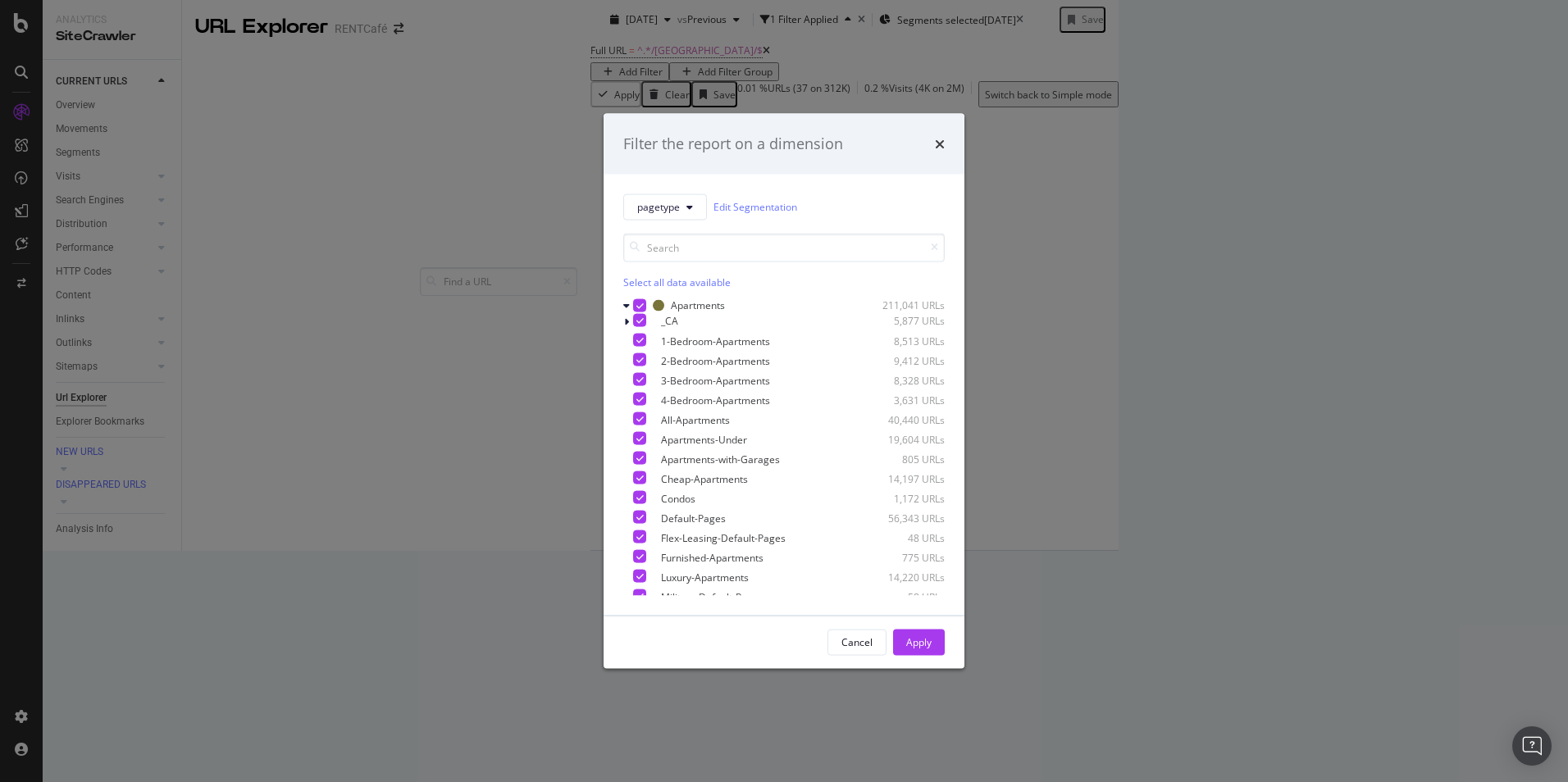
click at [644, 307] on div "modal" at bounding box center [640, 304] width 13 height 13
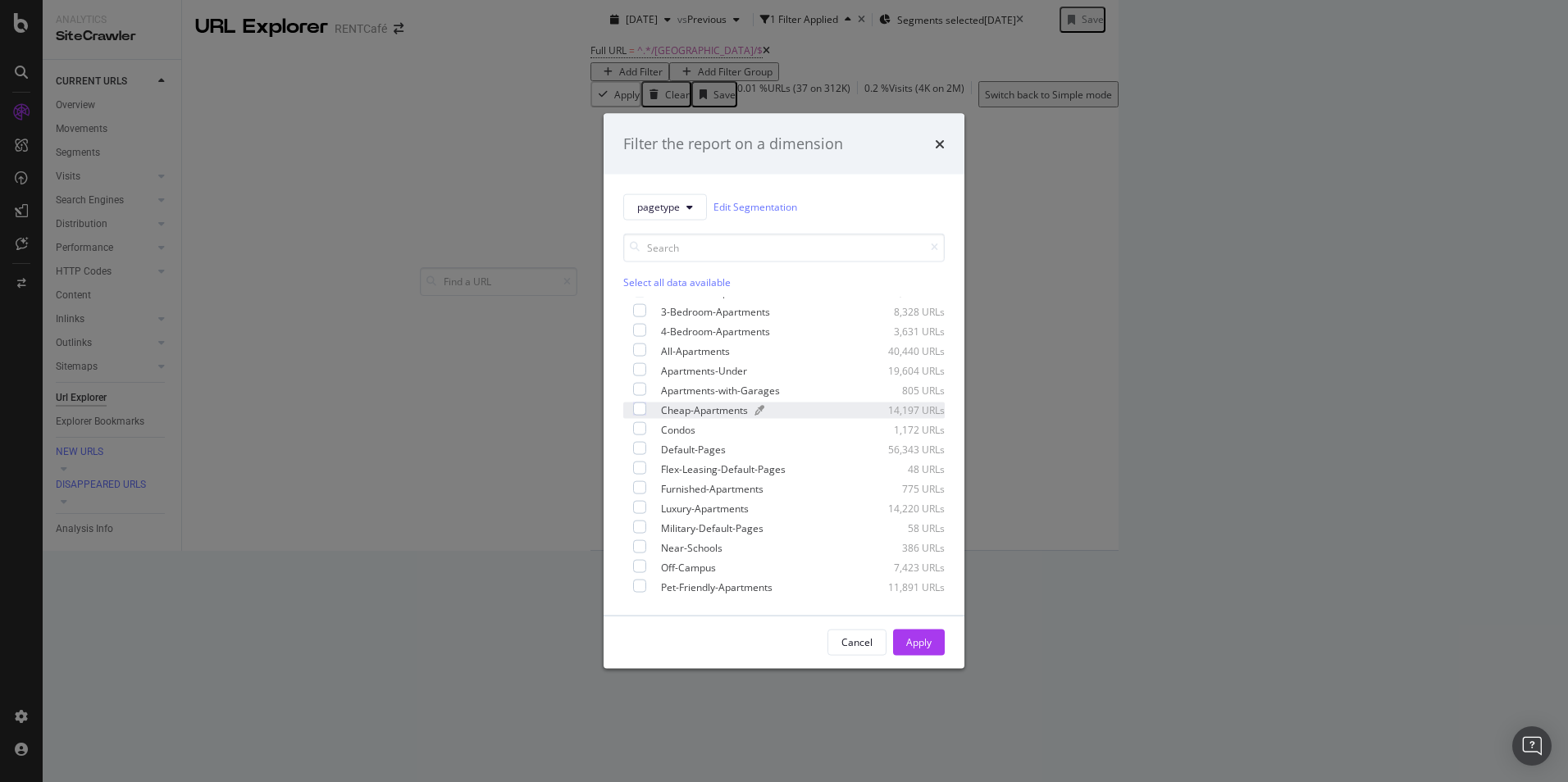
scroll to position [164, 0]
click at [944, 148] on icon "times" at bounding box center [940, 143] width 10 height 13
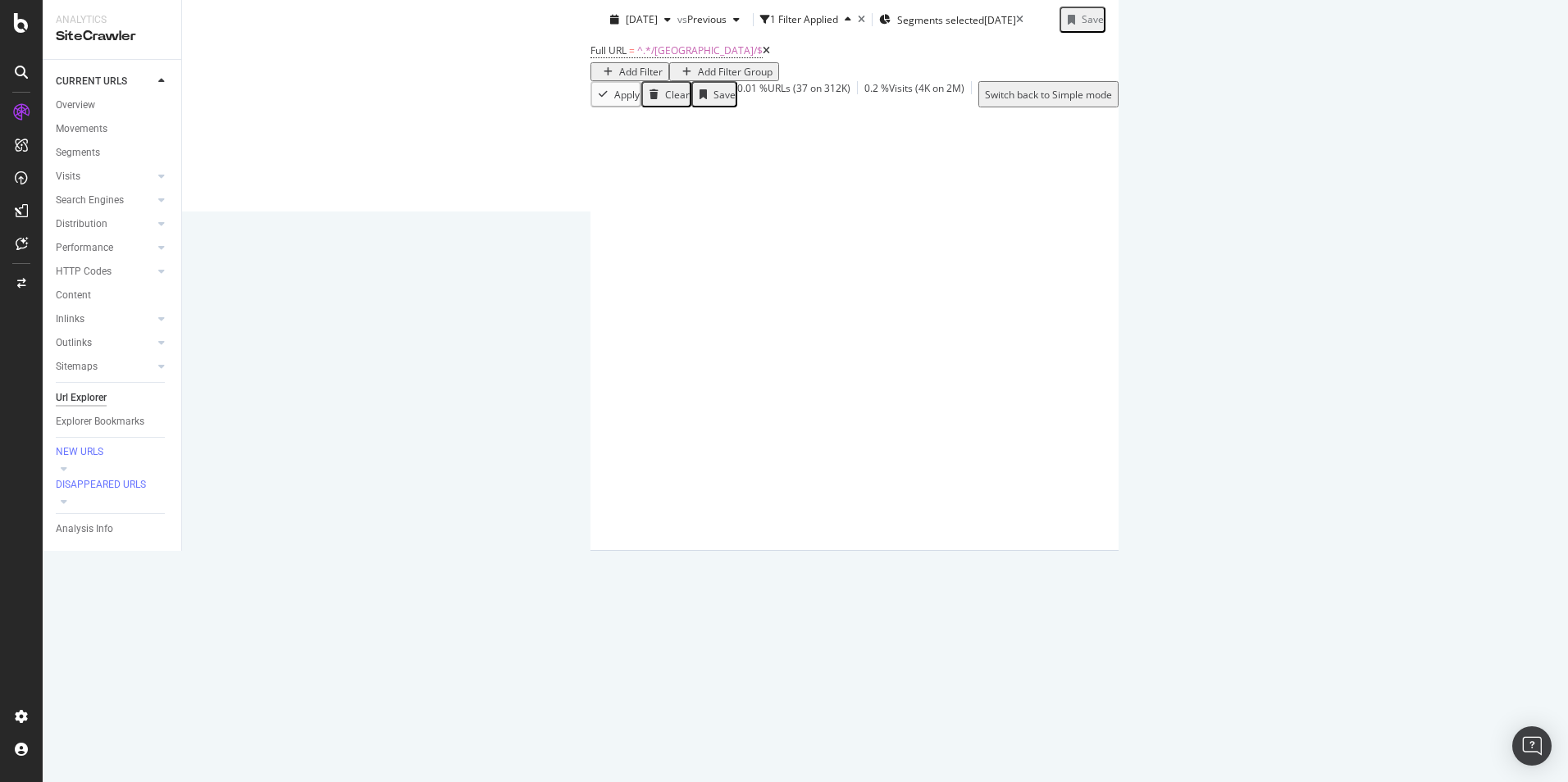
scroll to position [343, 0]
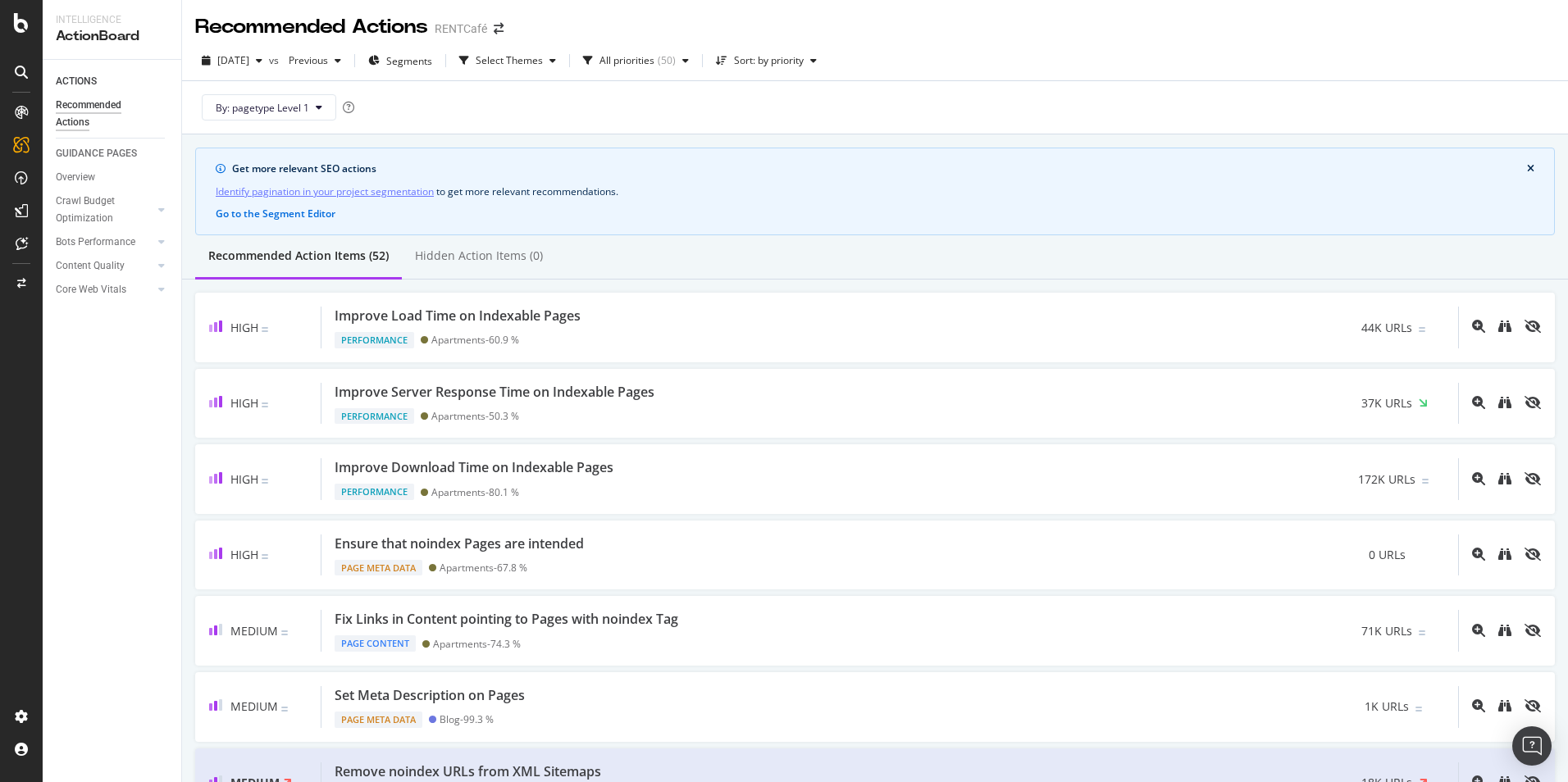
scroll to position [1886, 0]
